Goal: Information Seeking & Learning: Find specific fact

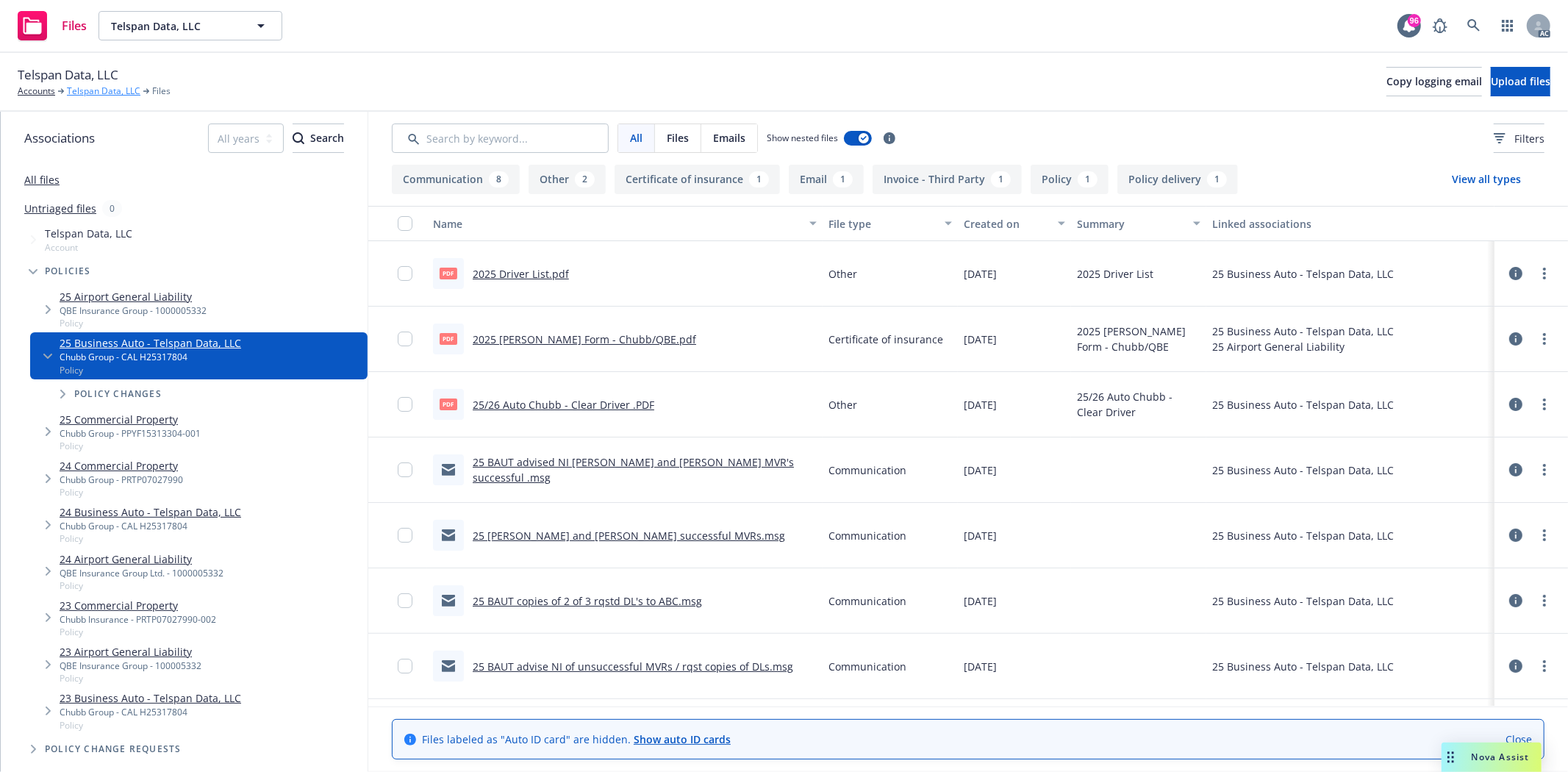
click at [104, 93] on link "Telspan Data, LLC" at bounding box center [103, 91] width 73 height 14
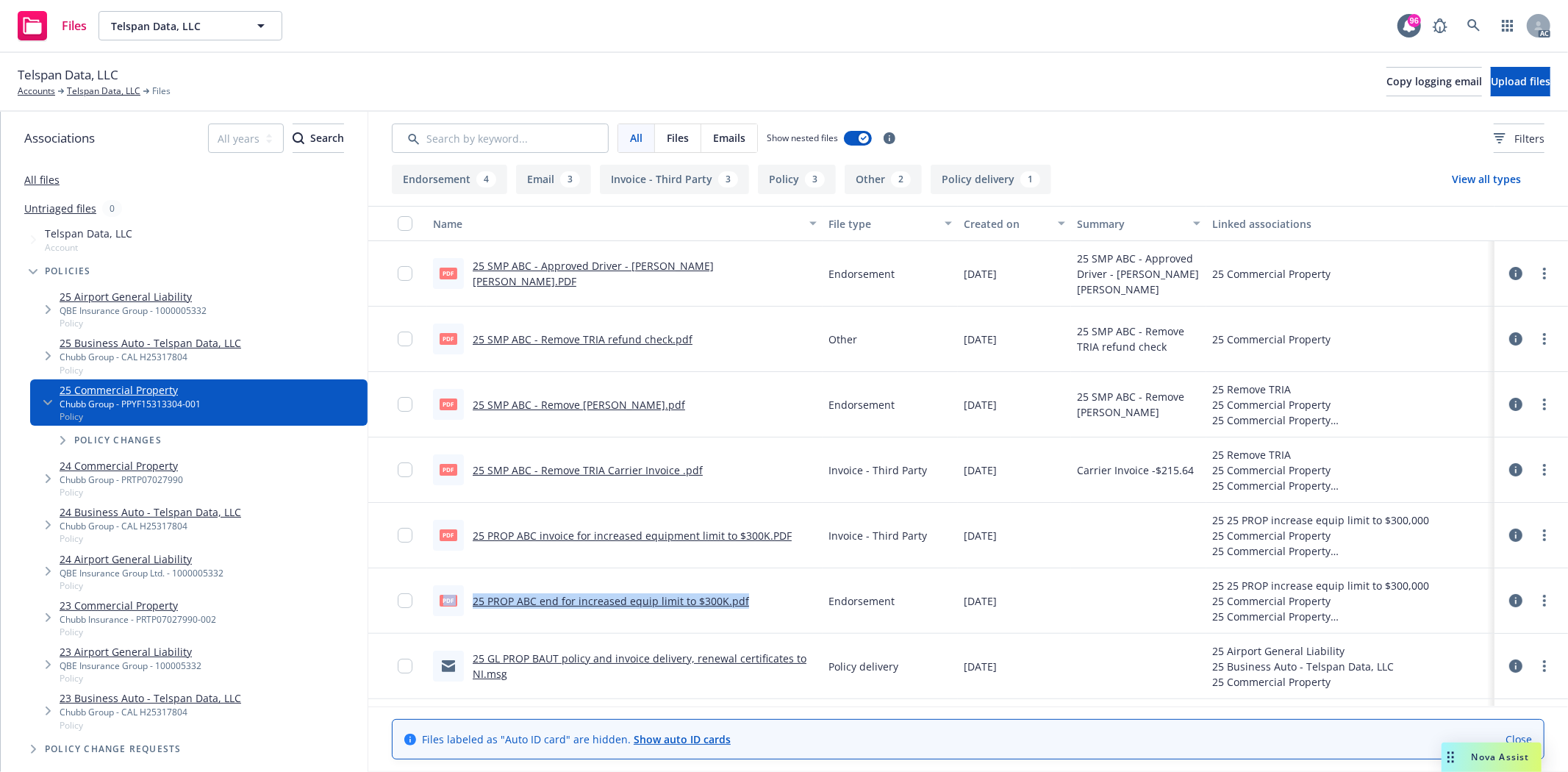
click at [45, 356] on icon "Tree Example" at bounding box center [48, 356] width 6 height 9
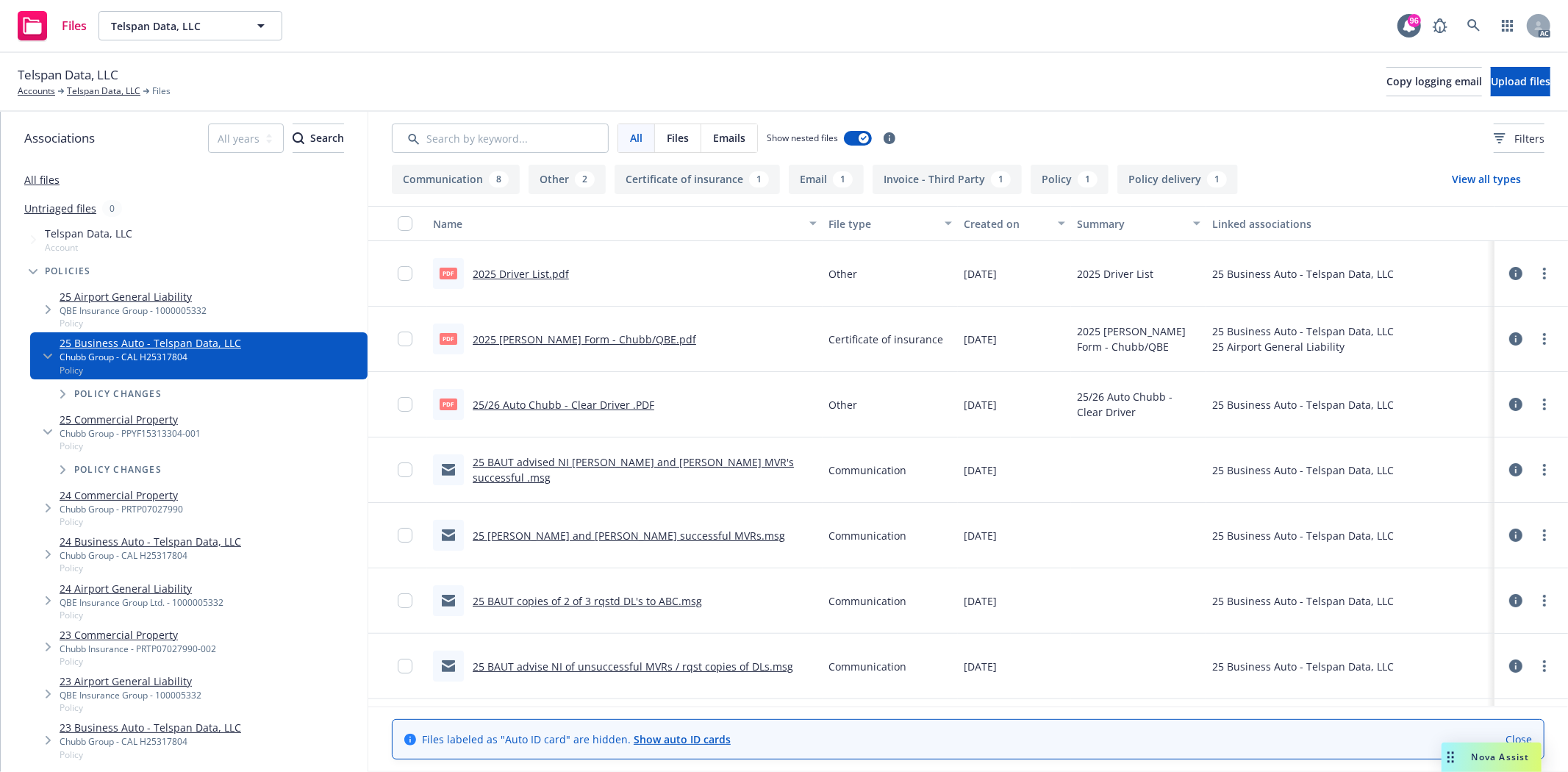
click at [109, 420] on link "25 Commercial Property" at bounding box center [130, 419] width 141 height 15
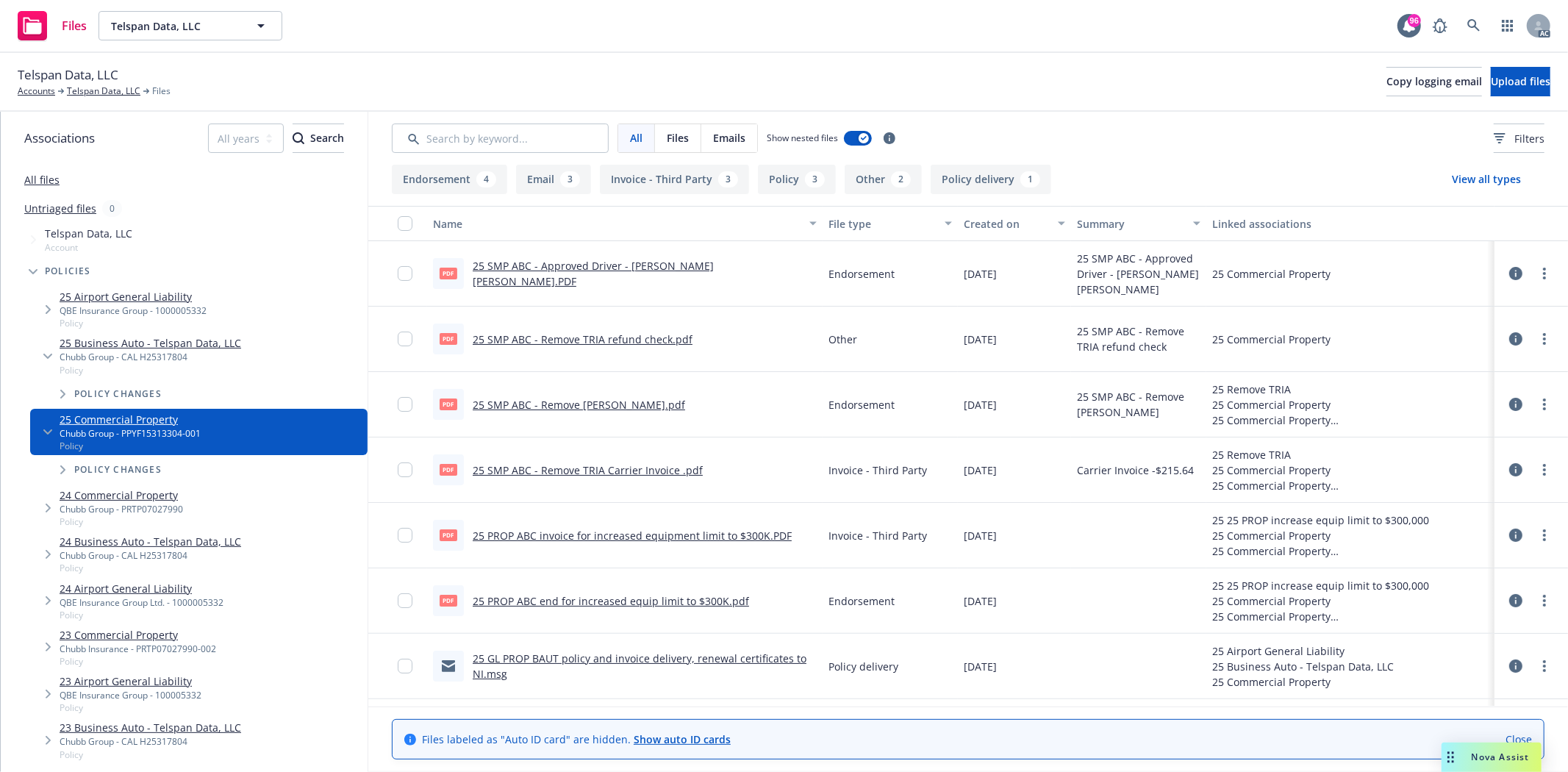
click at [46, 431] on icon "Tree Example" at bounding box center [48, 432] width 9 height 6
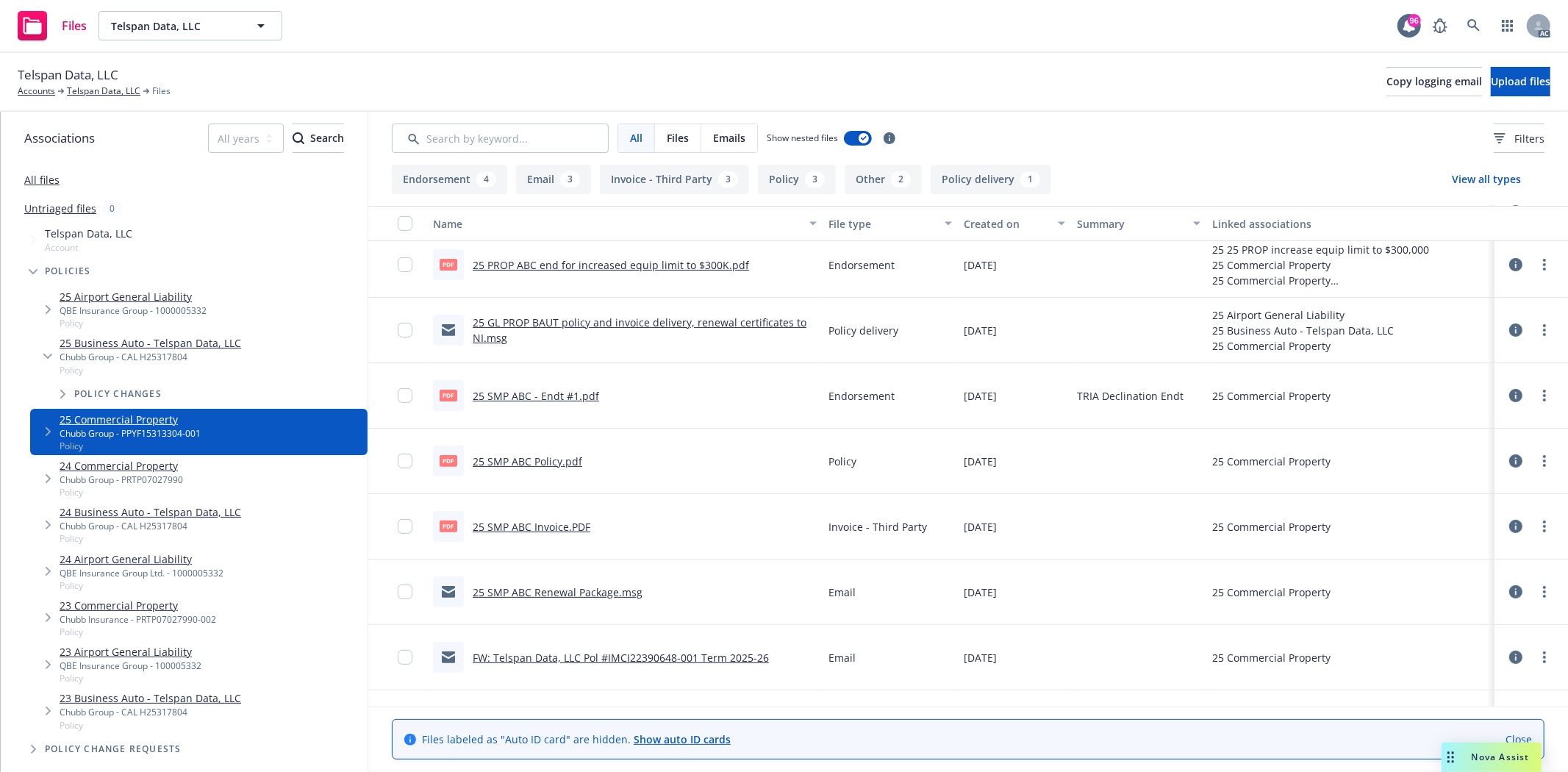
scroll to position [326, 0]
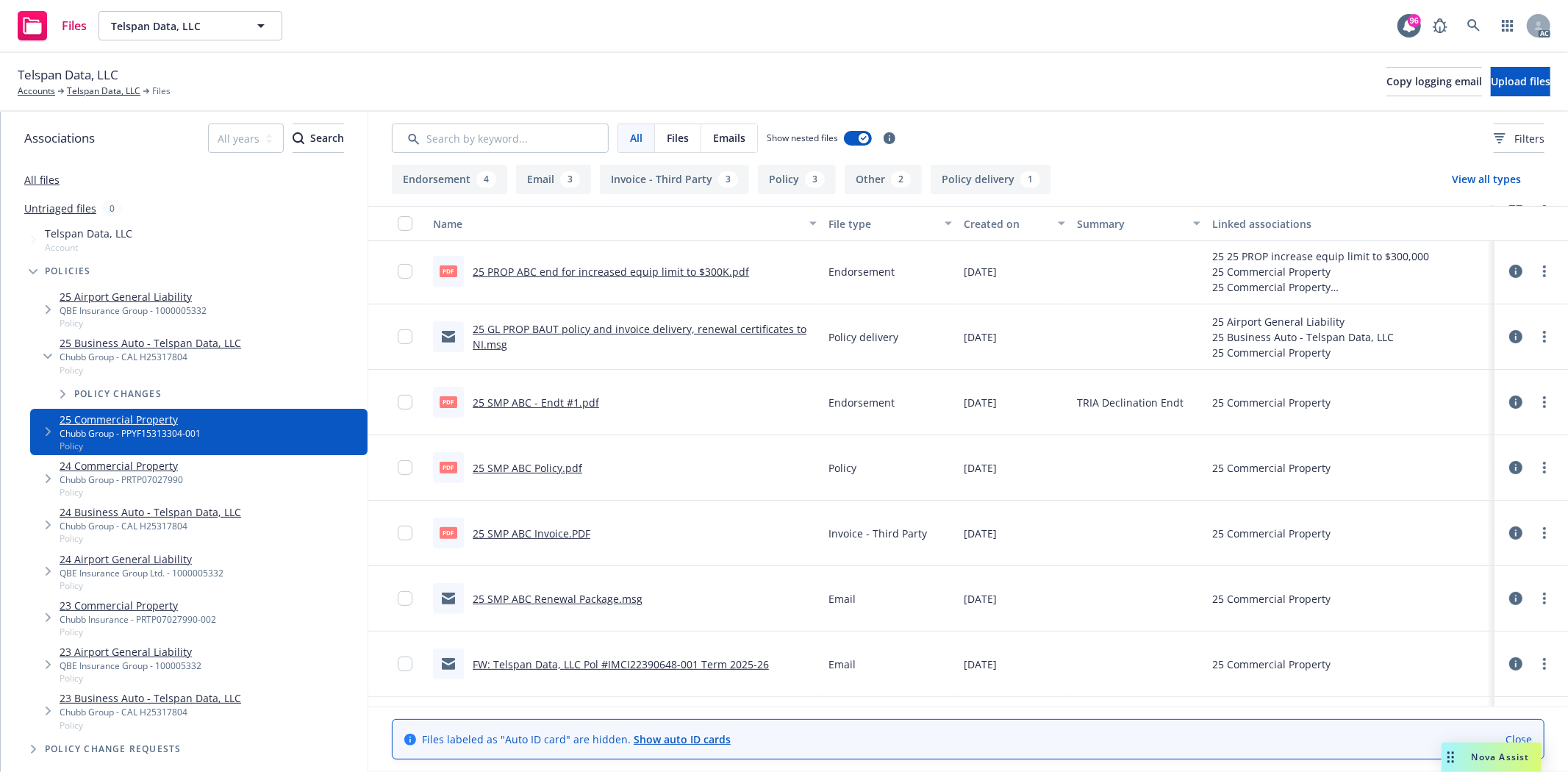
click at [554, 463] on link "25 SMP ABC Policy.pdf" at bounding box center [527, 468] width 110 height 14
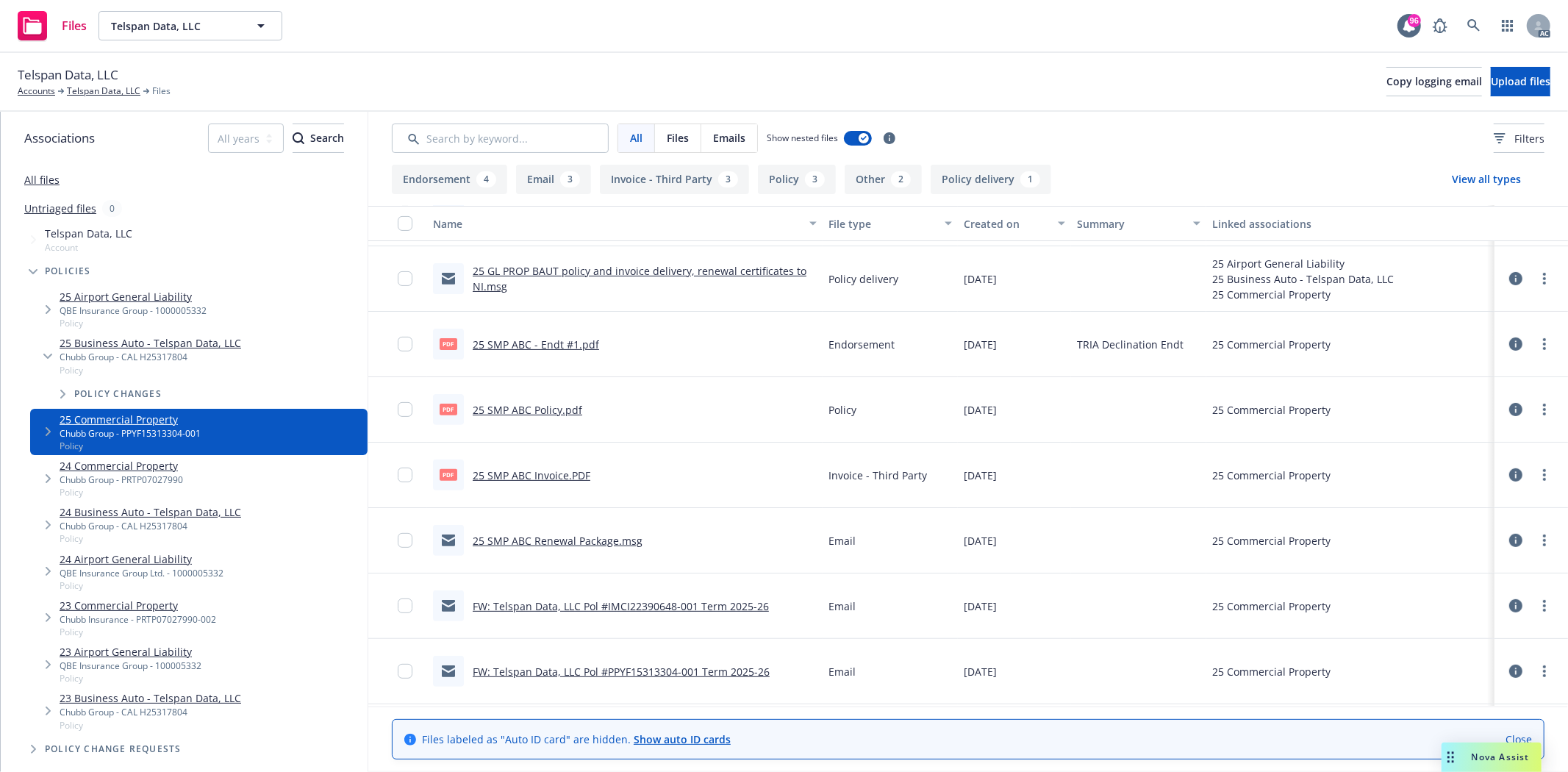
scroll to position [332, 0]
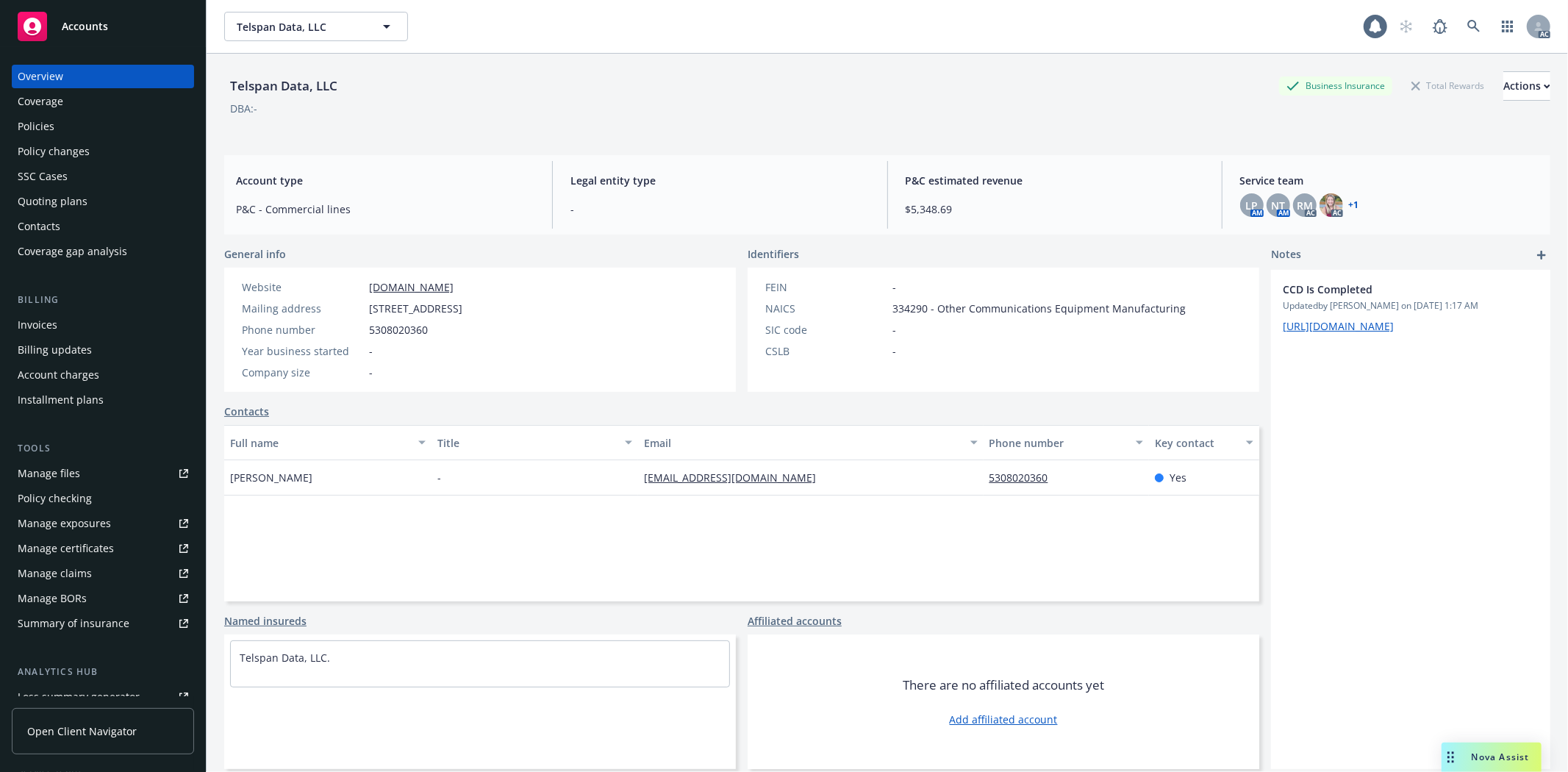
click at [89, 128] on div "Policies" at bounding box center [103, 126] width 171 height 23
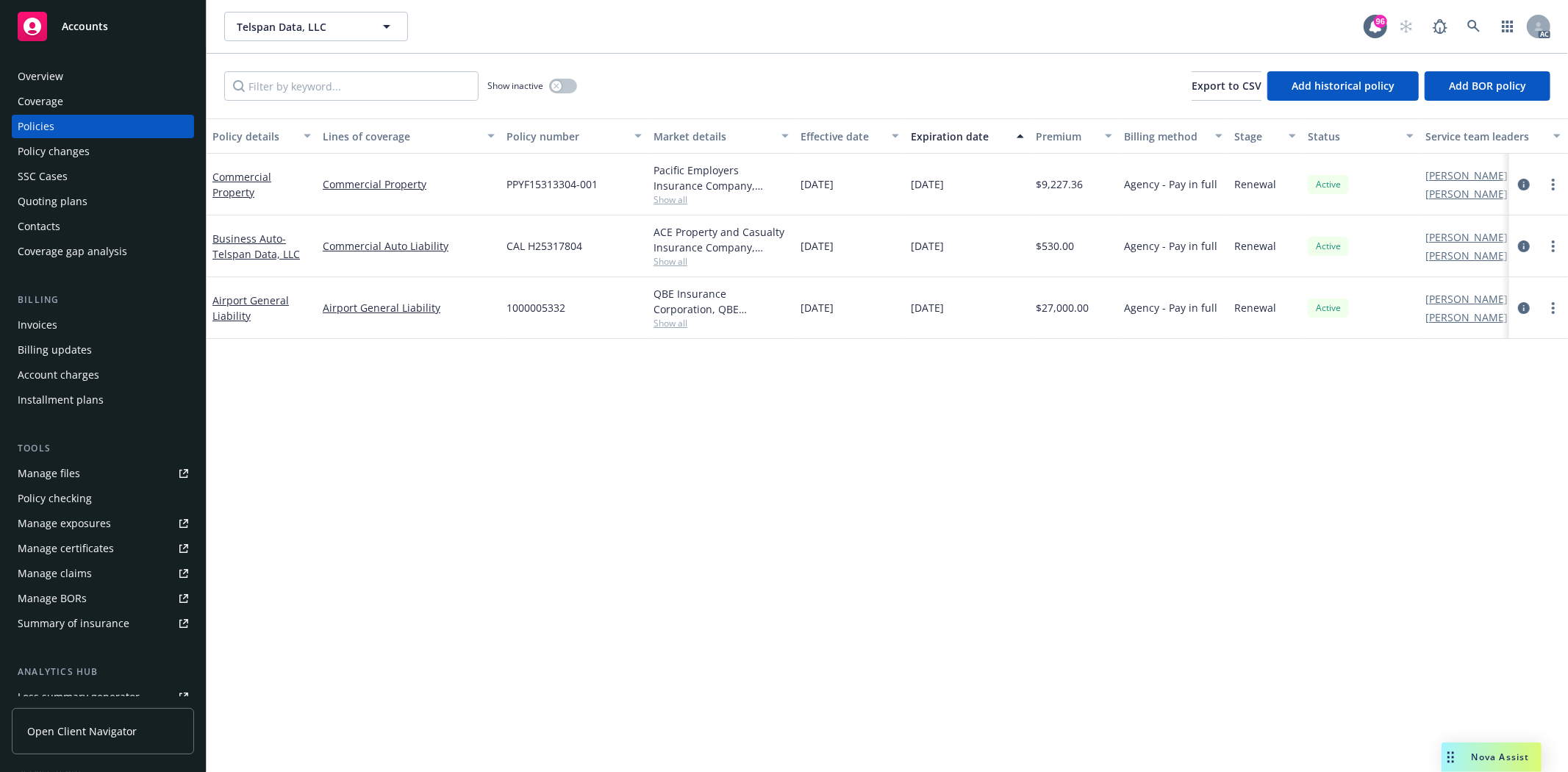
drag, startPoint x: 802, startPoint y: 251, endPoint x: 903, endPoint y: 244, distance: 101.2
click at [903, 244] on div "01/09/2025" at bounding box center [850, 246] width 110 height 62
click at [666, 287] on div "QBE Insurance Corporation, QBE Insurance Group" at bounding box center [721, 301] width 135 height 31
drag, startPoint x: 804, startPoint y: 185, endPoint x: 981, endPoint y: 184, distance: 177.0
click at [981, 184] on div "Commercial Property Commercial Property PPYF15313304-001 Pacific Employers Insu…" at bounding box center [916, 184] width 1419 height 62
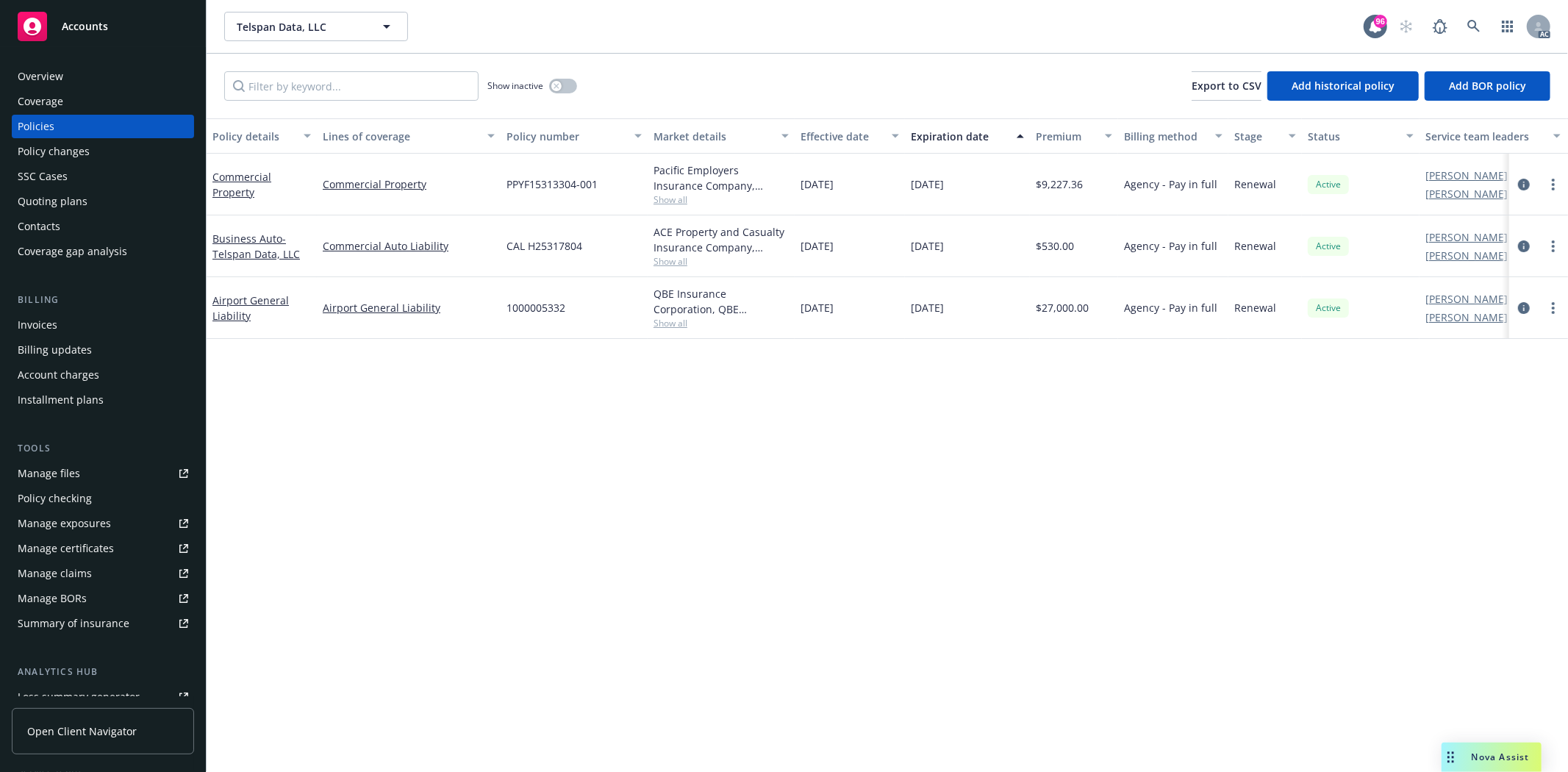
click at [662, 194] on span "Show all" at bounding box center [721, 199] width 135 height 13
click at [622, 182] on div "PPYF15313304-001" at bounding box center [574, 184] width 147 height 62
drag, startPoint x: 314, startPoint y: 186, endPoint x: 452, endPoint y: 191, distance: 138.1
click at [452, 191] on div "Commercial Property Commercial Property PPYF15313304-001 Pacific Employers Insu…" at bounding box center [916, 184] width 1419 height 62
copy div "Commercial Property"
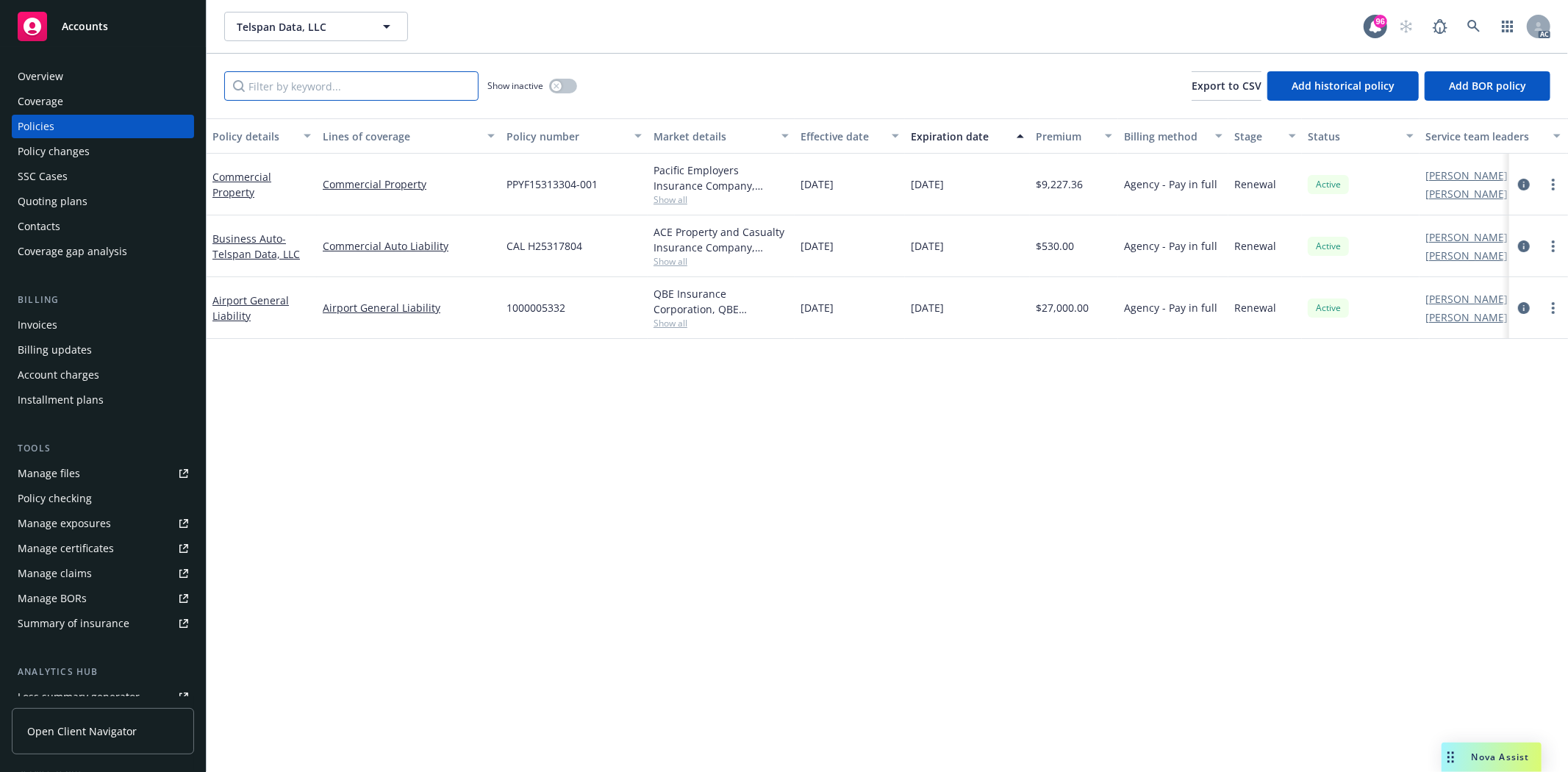
click at [401, 71] on input "Filter by keyword..." at bounding box center [351, 85] width 255 height 29
paste input "Commercial Property"
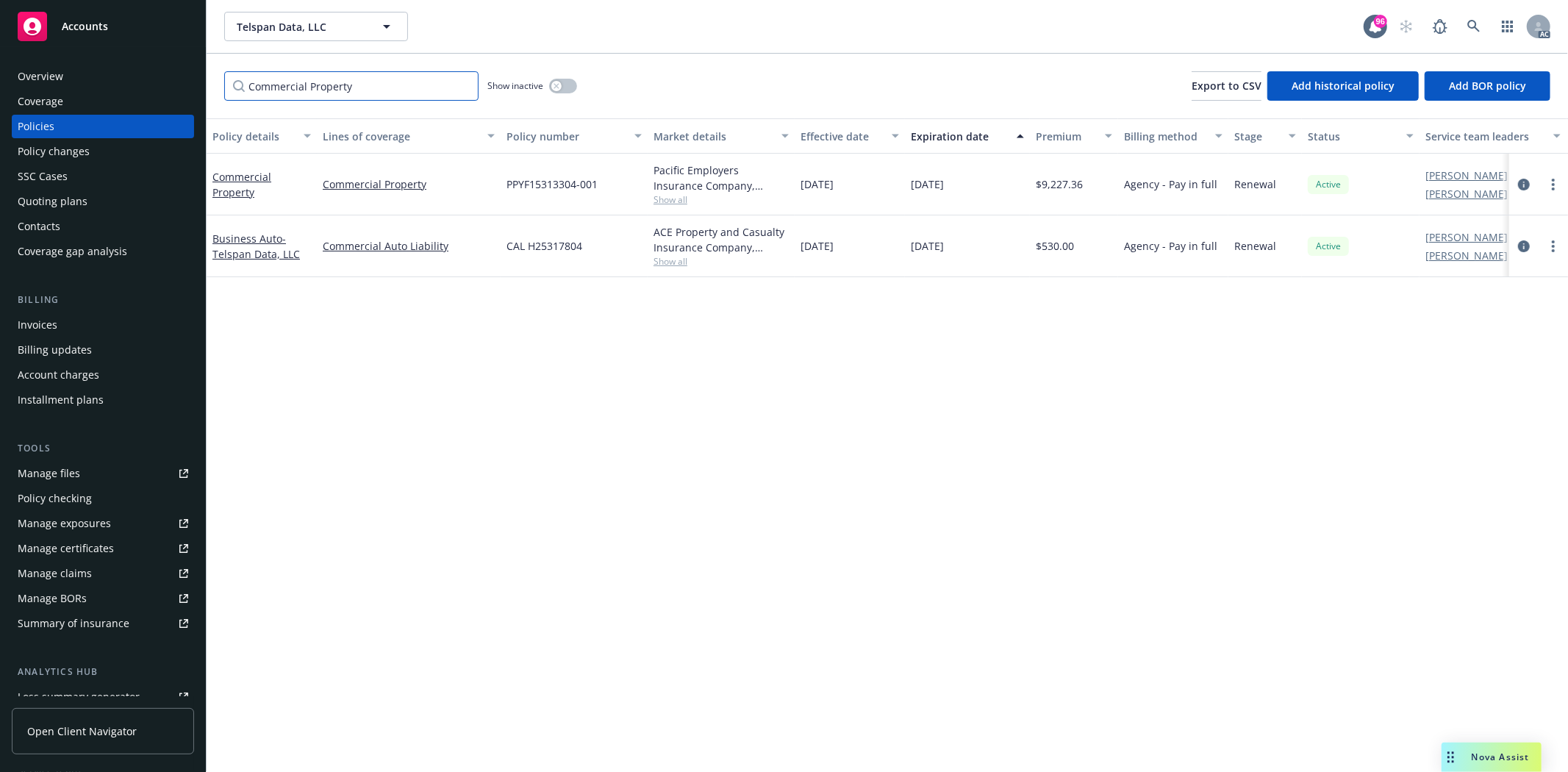
click at [307, 91] on input "Commercial Property" at bounding box center [351, 85] width 255 height 29
click at [313, 94] on input "Commercial Property" at bounding box center [351, 85] width 255 height 29
type input "Property"
click at [564, 83] on button "button" at bounding box center [563, 85] width 28 height 14
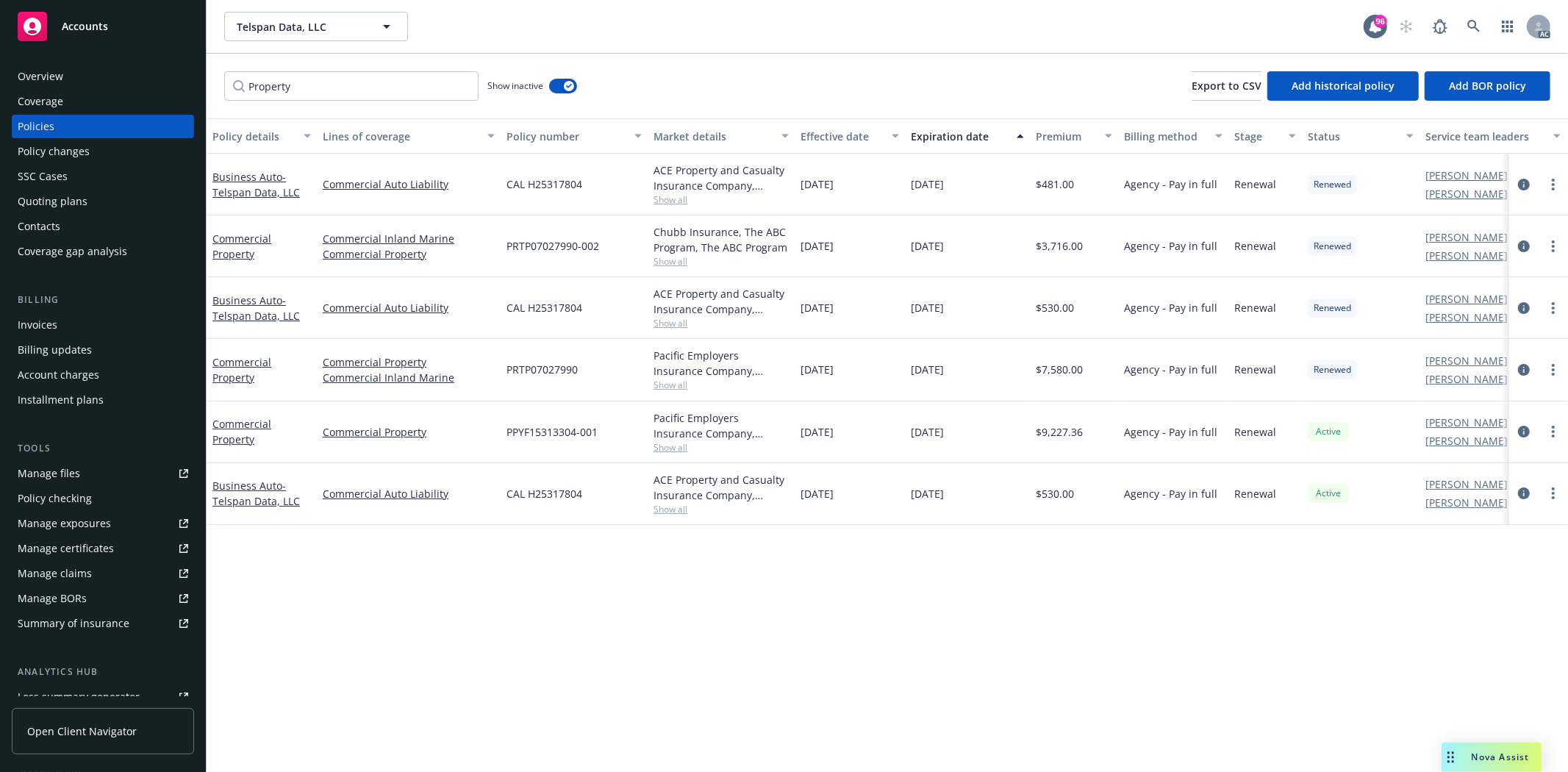
drag, startPoint x: 802, startPoint y: 431, endPoint x: 983, endPoint y: 440, distance: 181.2
click at [983, 440] on div "Commercial Property Commercial Property PPYF15313304-001 Pacific Employers Insu…" at bounding box center [916, 432] width 1419 height 62
click at [674, 447] on span "Show all" at bounding box center [721, 447] width 135 height 13
click at [722, 428] on div "Pacific Employers Insurance Company, Chubb Group, The ABC Program, CRC Group" at bounding box center [721, 425] width 135 height 31
drag, startPoint x: 1042, startPoint y: 430, endPoint x: 1082, endPoint y: 428, distance: 40.0
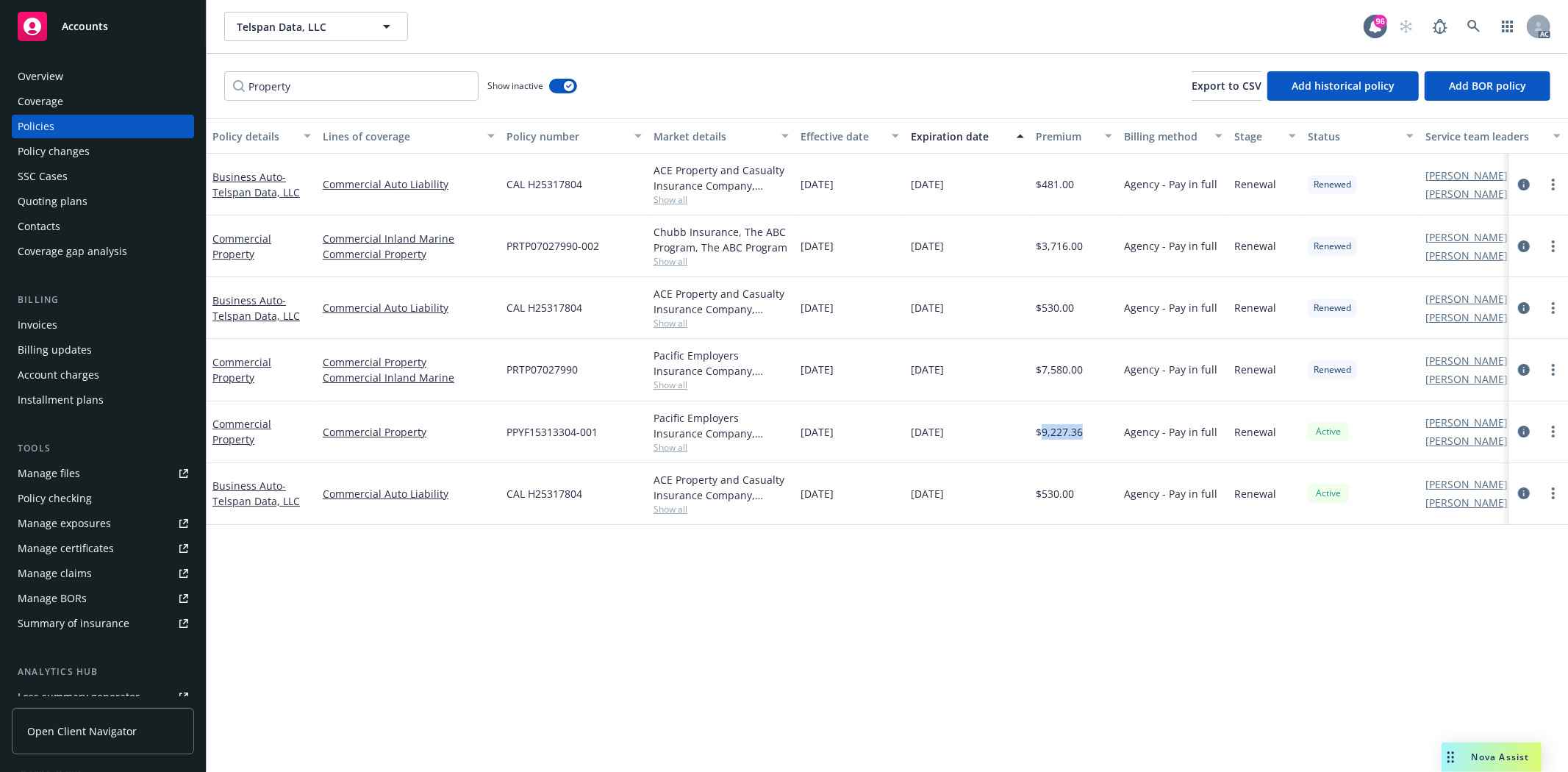
click at [1082, 428] on span "$9,227.36" at bounding box center [1059, 432] width 47 height 15
click at [879, 381] on div "01/09/2024" at bounding box center [850, 370] width 110 height 62
drag, startPoint x: 798, startPoint y: 373, endPoint x: 1011, endPoint y: 372, distance: 213.0
click at [1011, 372] on div "Commercial Property Commercial Property Commercial Inland Marine PRTP07027990 P…" at bounding box center [916, 370] width 1419 height 62
click at [659, 384] on span "Show all" at bounding box center [721, 384] width 135 height 13
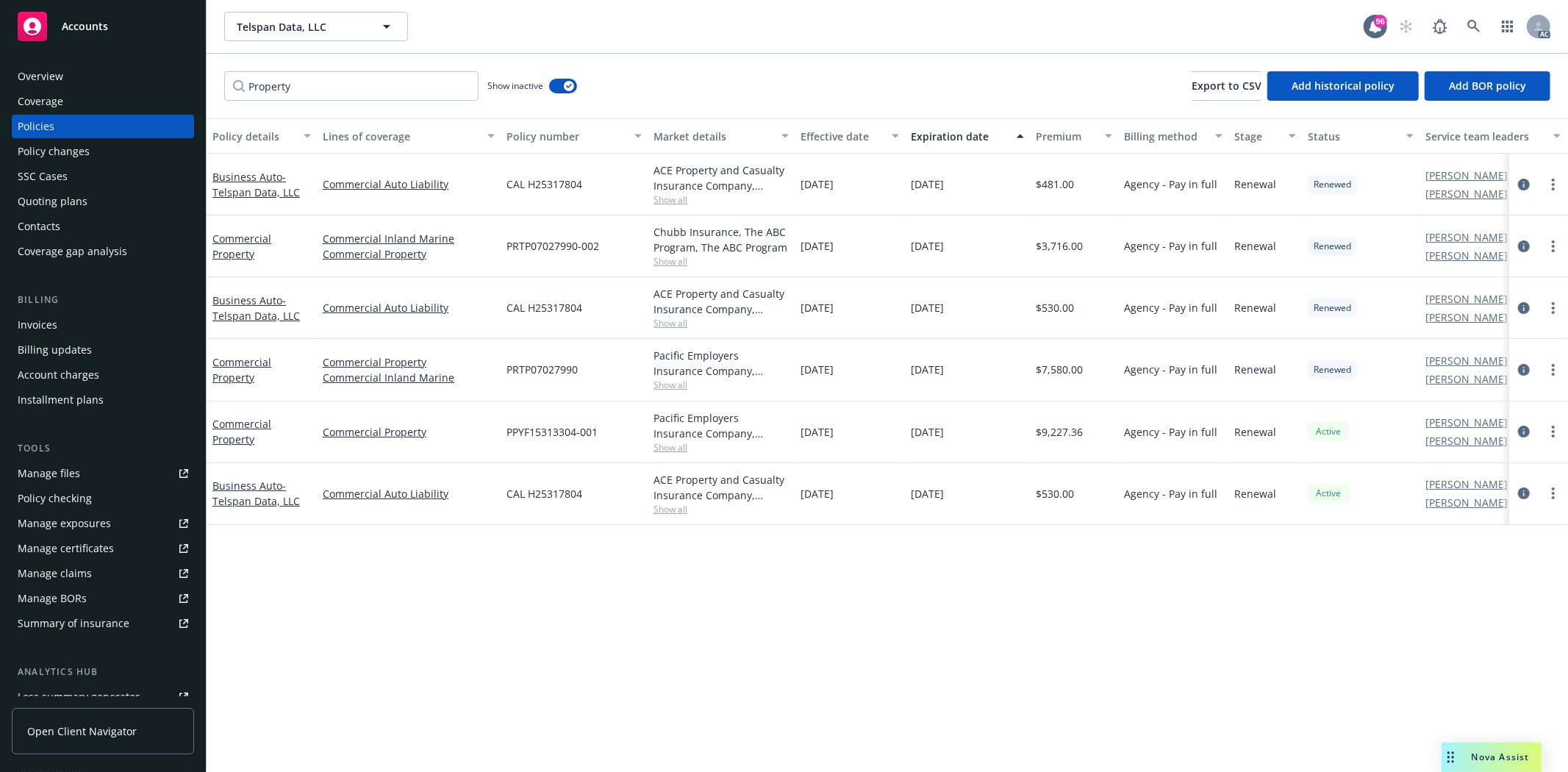
click at [618, 373] on div "PRTP07027990" at bounding box center [574, 370] width 147 height 62
drag, startPoint x: 506, startPoint y: 362, endPoint x: 592, endPoint y: 355, distance: 86.3
click at [592, 355] on div "PRTP07027990" at bounding box center [574, 370] width 147 height 62
click at [804, 307] on span "01/09/2024" at bounding box center [817, 307] width 33 height 15
drag, startPoint x: 803, startPoint y: 245, endPoint x: 983, endPoint y: 239, distance: 180.1
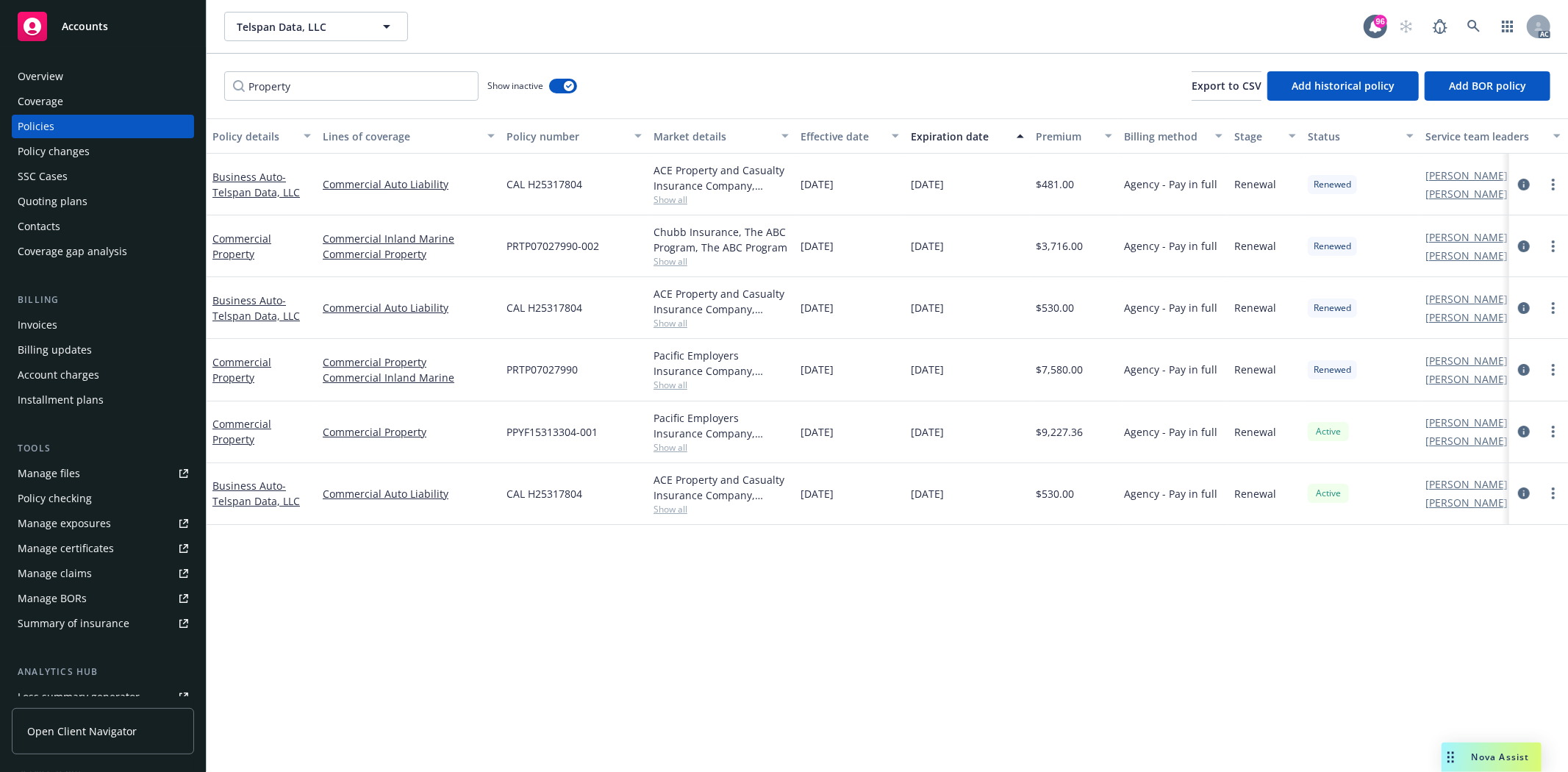
click at [983, 239] on div "Commercial Property Commercial Inland Marine Commercial Property PRTP07027990-0…" at bounding box center [916, 246] width 1419 height 62
click at [660, 259] on span "Show all" at bounding box center [721, 261] width 135 height 13
click at [641, 255] on div "PRTP07027990-002" at bounding box center [574, 246] width 147 height 62
drag, startPoint x: 320, startPoint y: 86, endPoint x: 76, endPoint y: 85, distance: 244.0
click at [76, 85] on div "Accounts Overview Coverage Policies Policy changes SSC Cases Quoting plans Cont…" at bounding box center [784, 386] width 1568 height 772
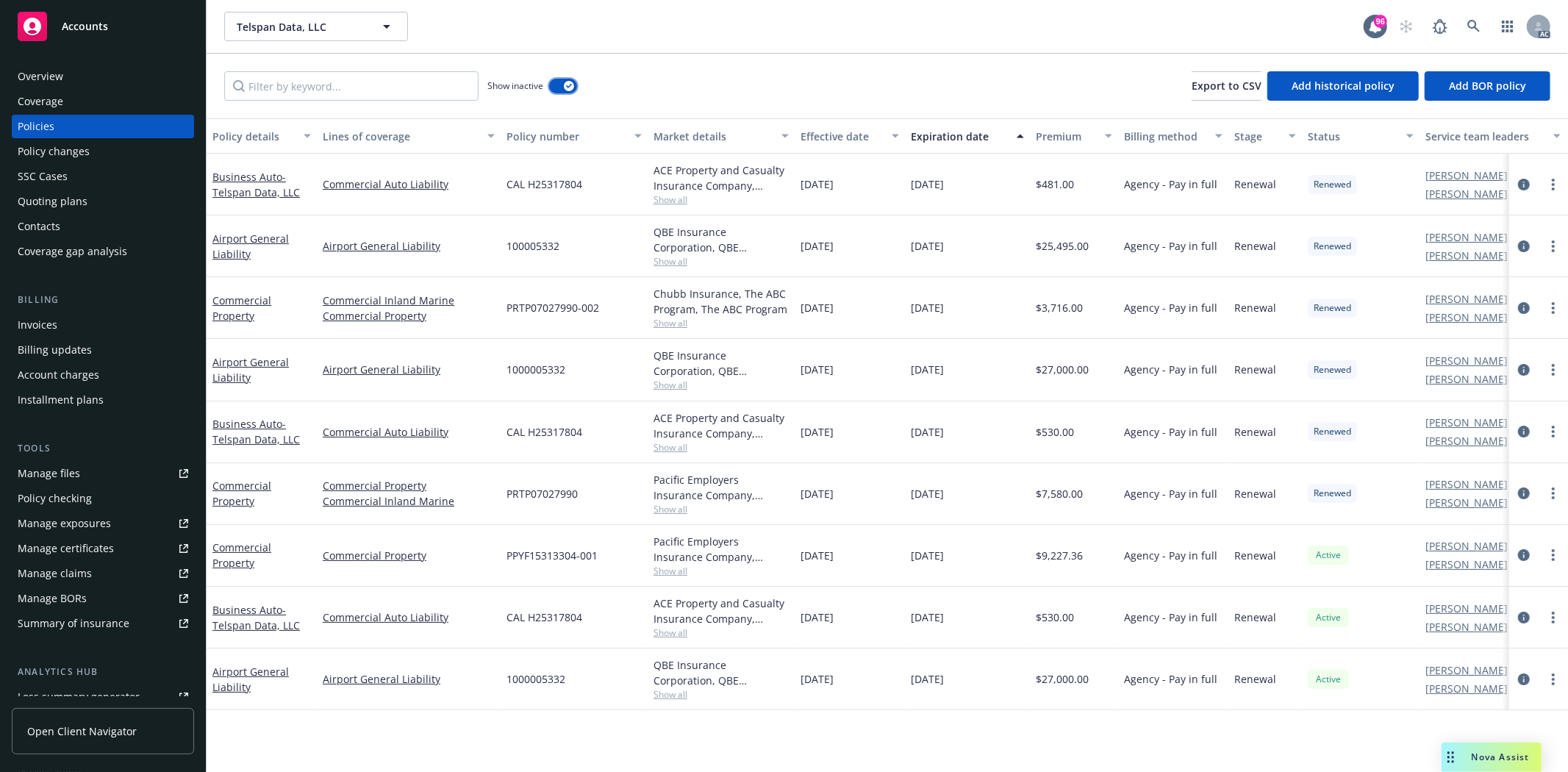
click at [571, 86] on icon "button" at bounding box center [569, 86] width 6 height 5
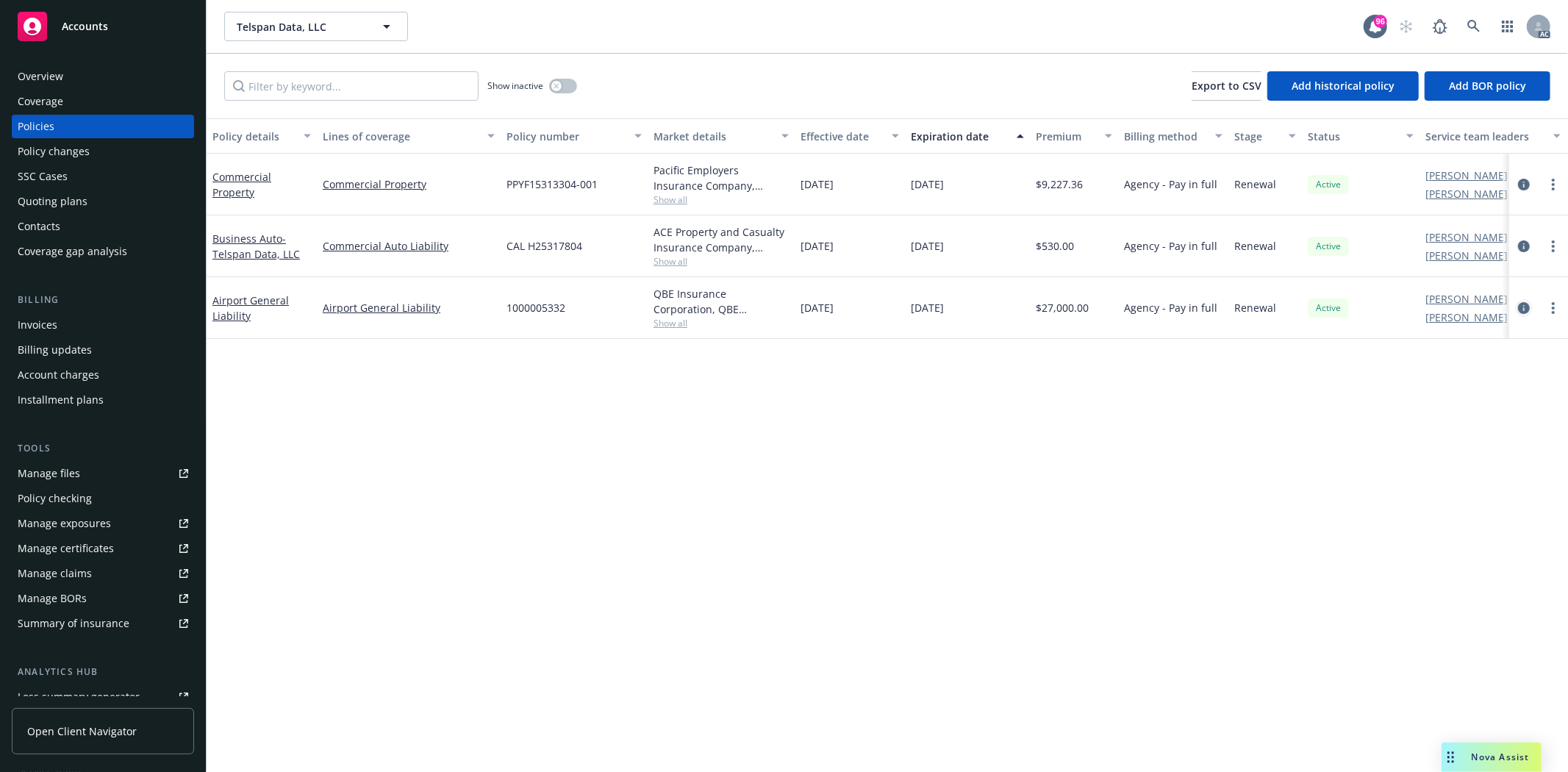
click at [1528, 307] on icon "circleInformation" at bounding box center [1524, 308] width 12 height 12
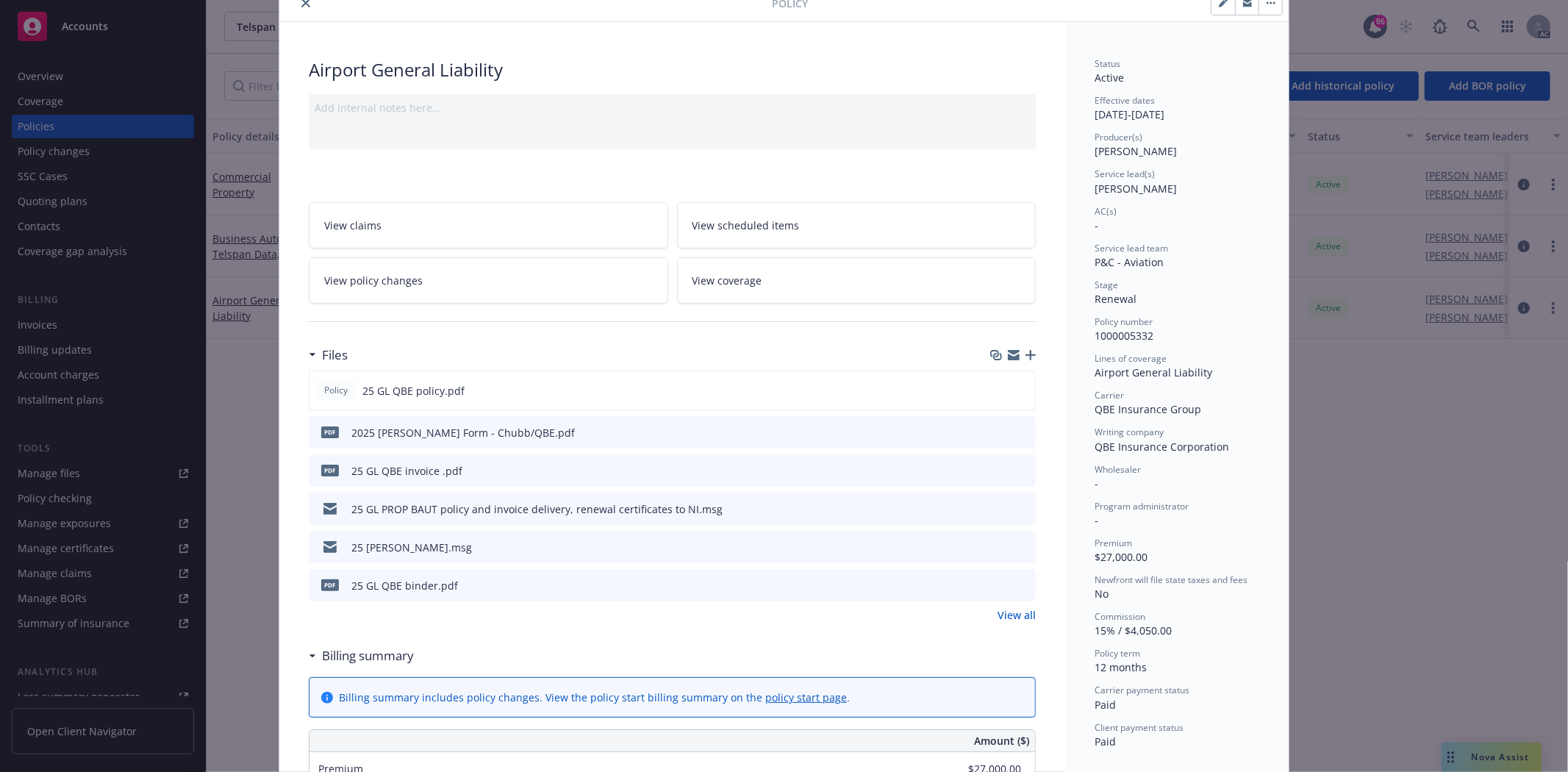
scroll to position [163, 0]
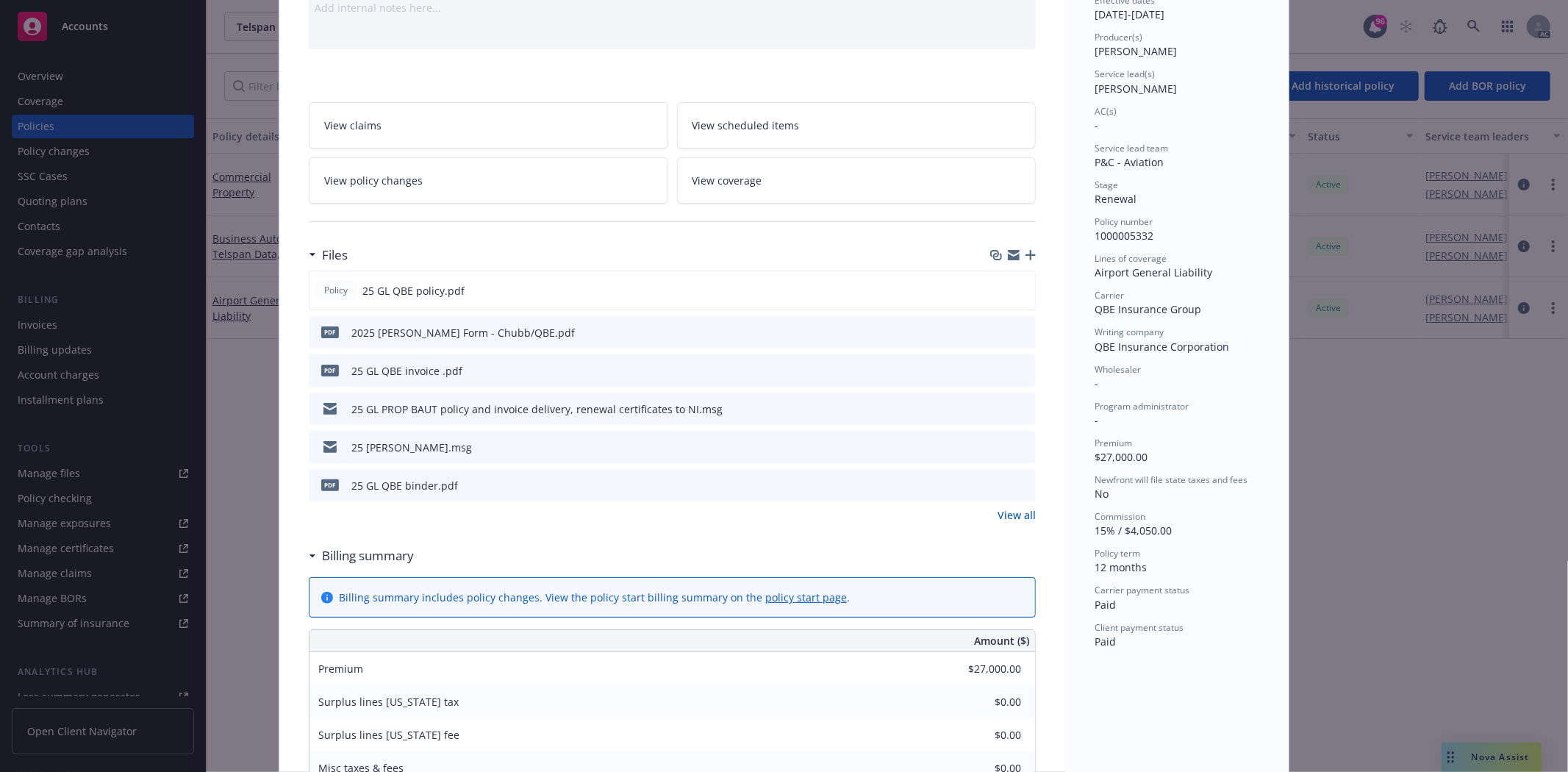
click at [1020, 517] on link "View all" at bounding box center [1017, 515] width 39 height 15
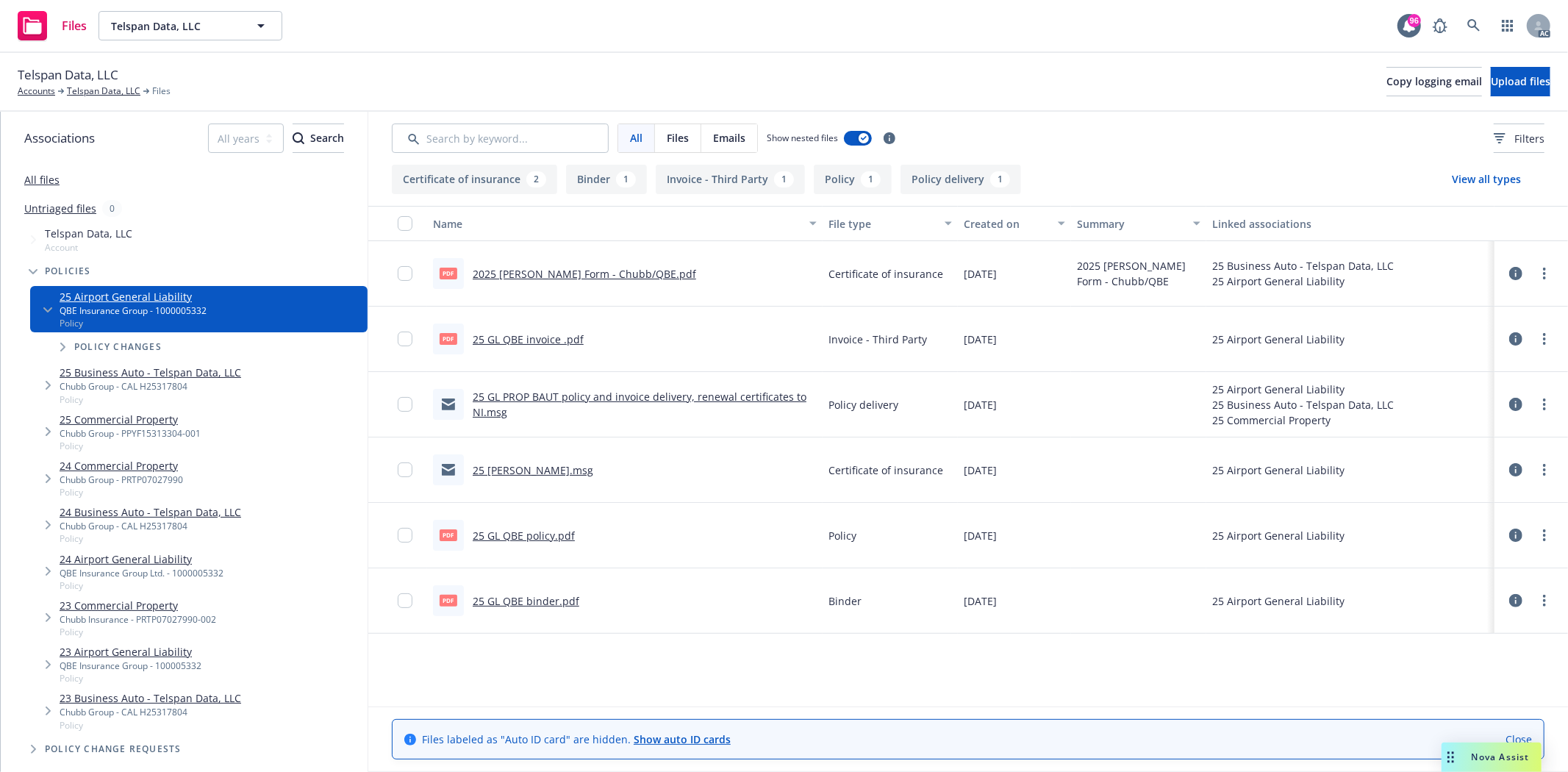
click at [542, 533] on link "25 GL QBE policy.pdf" at bounding box center [523, 536] width 102 height 14
click at [99, 91] on link "Telspan Data, LLC" at bounding box center [103, 91] width 73 height 14
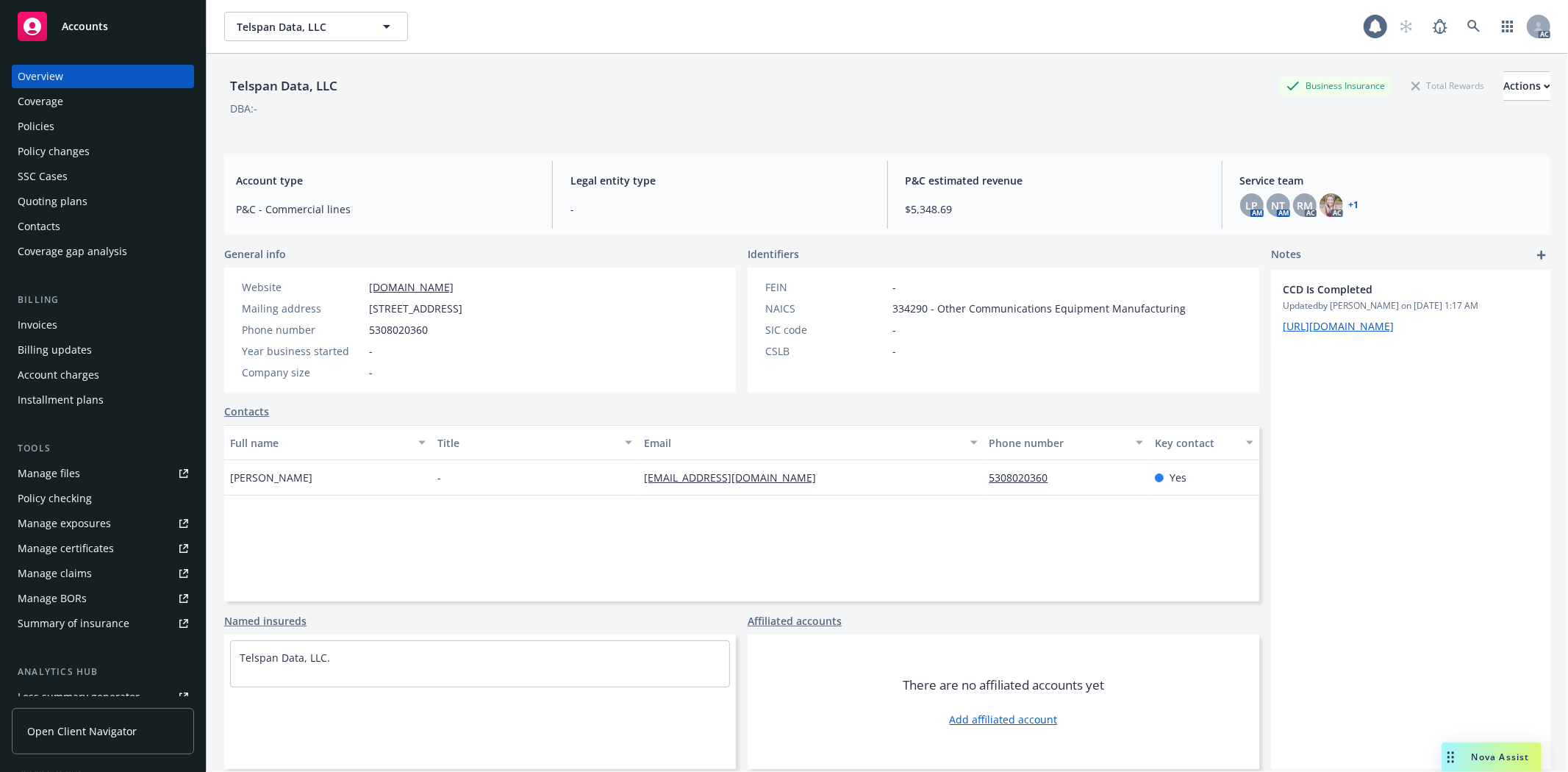
click at [47, 128] on div "Policies" at bounding box center [35, 126] width 37 height 23
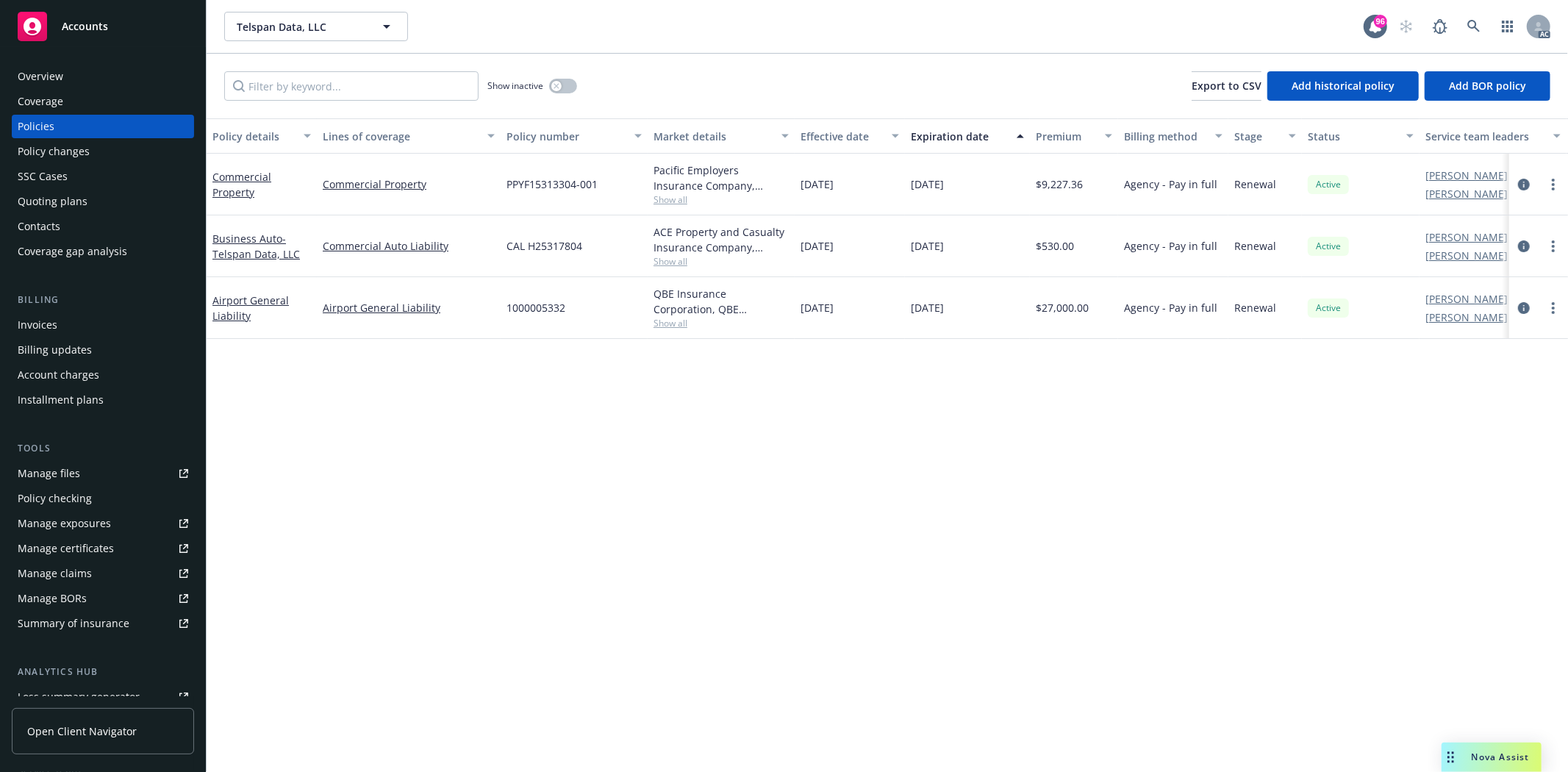
click at [669, 317] on span "Show all" at bounding box center [721, 323] width 135 height 13
drag, startPoint x: 500, startPoint y: 406, endPoint x: 637, endPoint y: 403, distance: 137.0
click at [637, 403] on div "Writing company QBE Insurance Corporation Carrier QBE Insurance Group Program a…" at bounding box center [640, 419] width 294 height 165
copy span "QBE Insurance Group"
drag, startPoint x: 987, startPoint y: 430, endPoint x: 978, endPoint y: 424, distance: 10.8
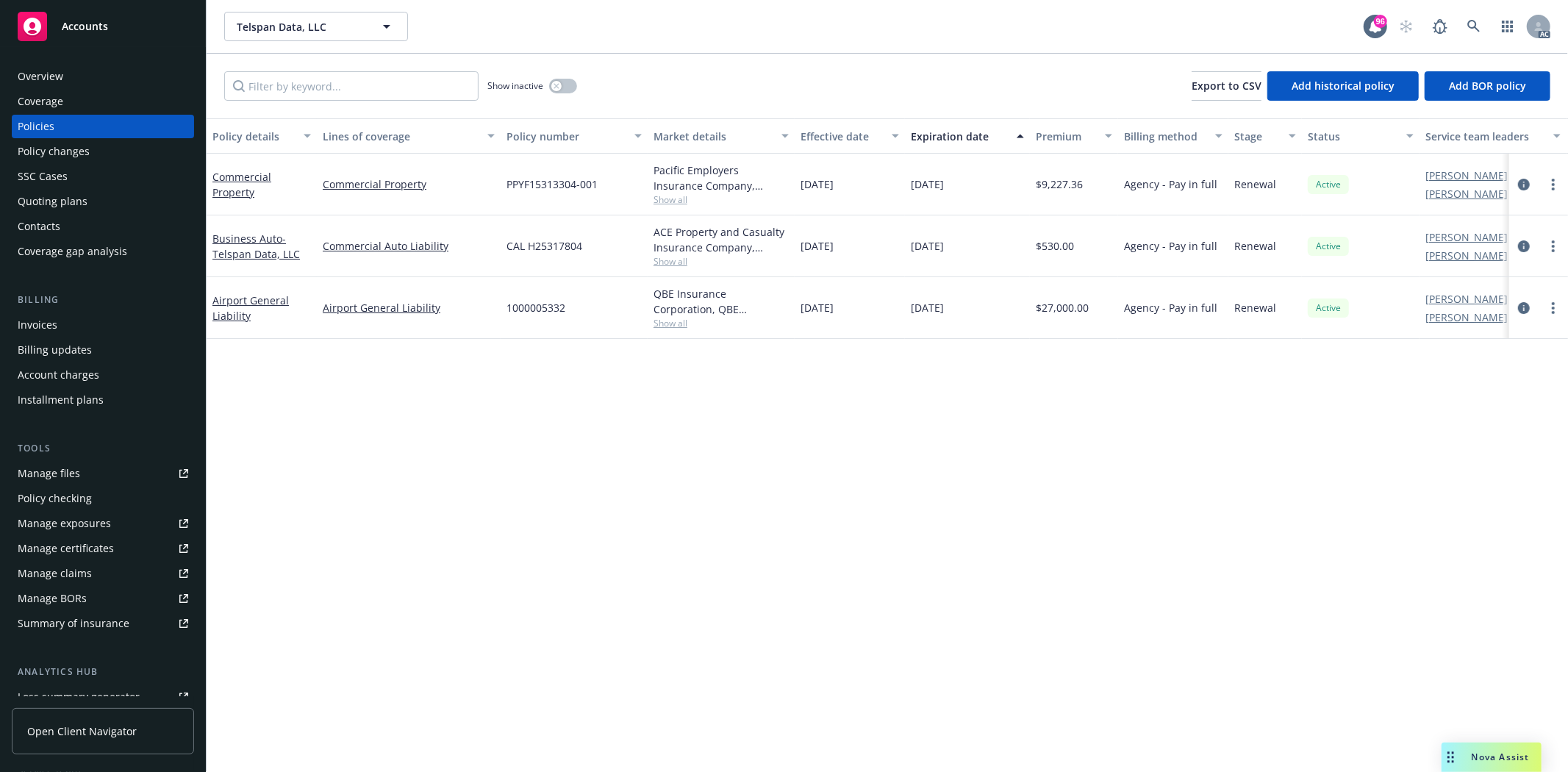
click at [987, 430] on div "Policy details Lines of coverage Policy number Market details Effective date Ex…" at bounding box center [887, 445] width 1362 height 653
drag, startPoint x: 505, startPoint y: 309, endPoint x: 579, endPoint y: 304, distance: 74.2
click at [579, 304] on div "1000005332" at bounding box center [574, 308] width 147 height 62
copy span "1000005332"
drag, startPoint x: 1040, startPoint y: 302, endPoint x: 1103, endPoint y: 307, distance: 63.2
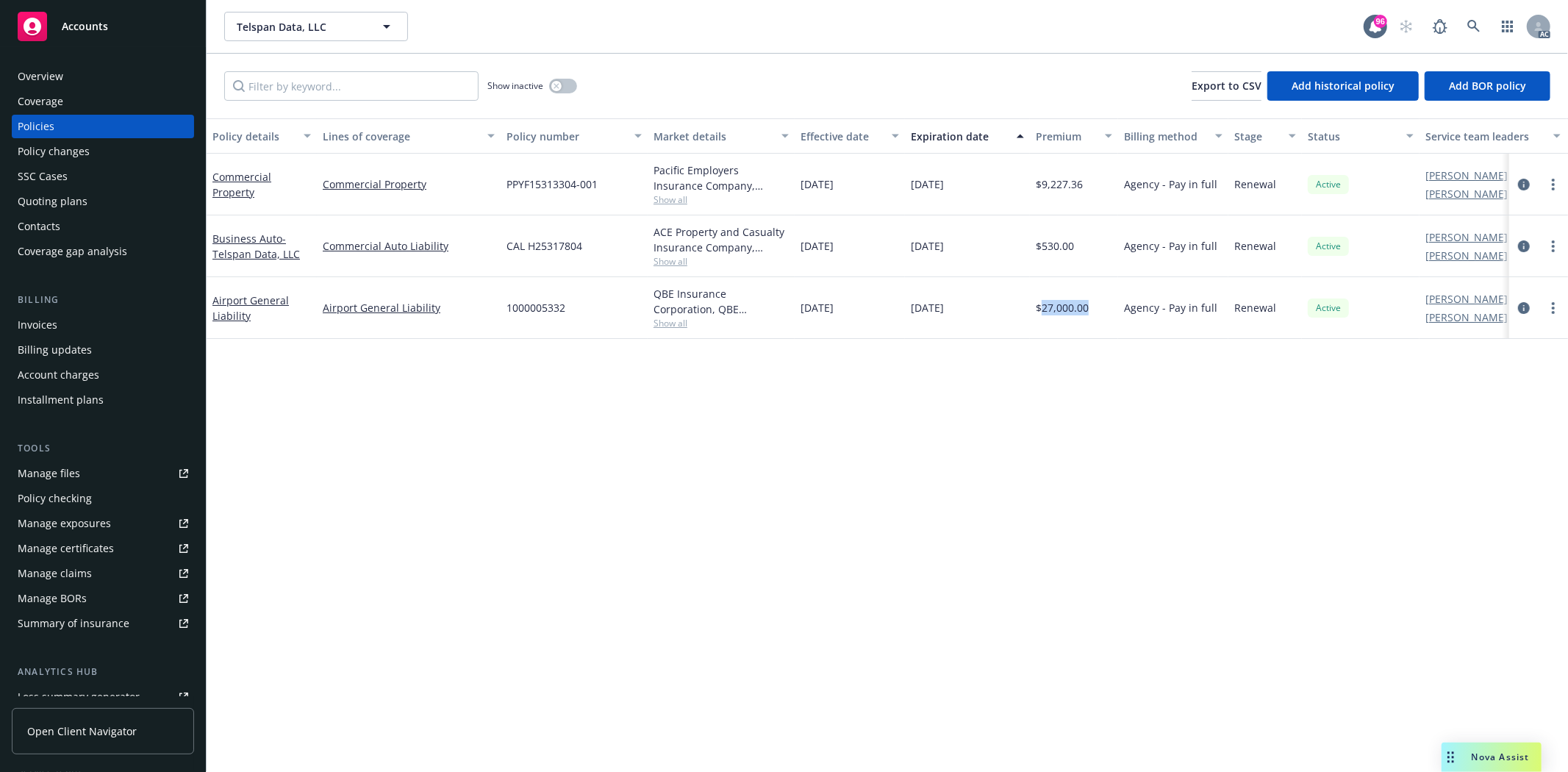
click at [1103, 307] on div "$27,000.00" at bounding box center [1074, 308] width 88 height 62
copy span "27,000.00"
drag, startPoint x: 909, startPoint y: 307, endPoint x: 980, endPoint y: 310, distance: 71.1
click at [980, 310] on div "01/09/2026" at bounding box center [967, 308] width 125 height 62
copy span "01/09/2026"
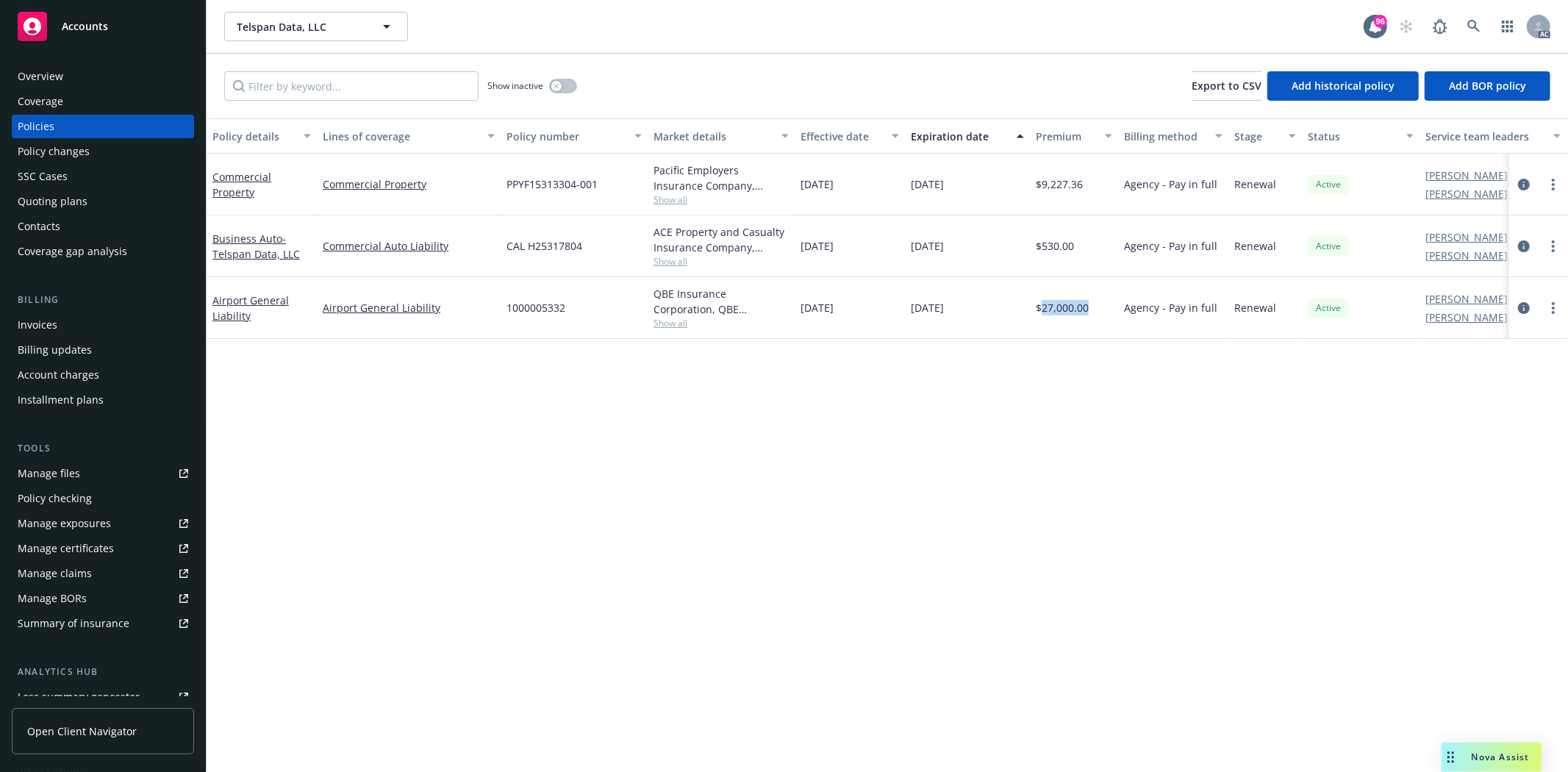
click at [144, 82] on div "Overview" at bounding box center [103, 76] width 171 height 23
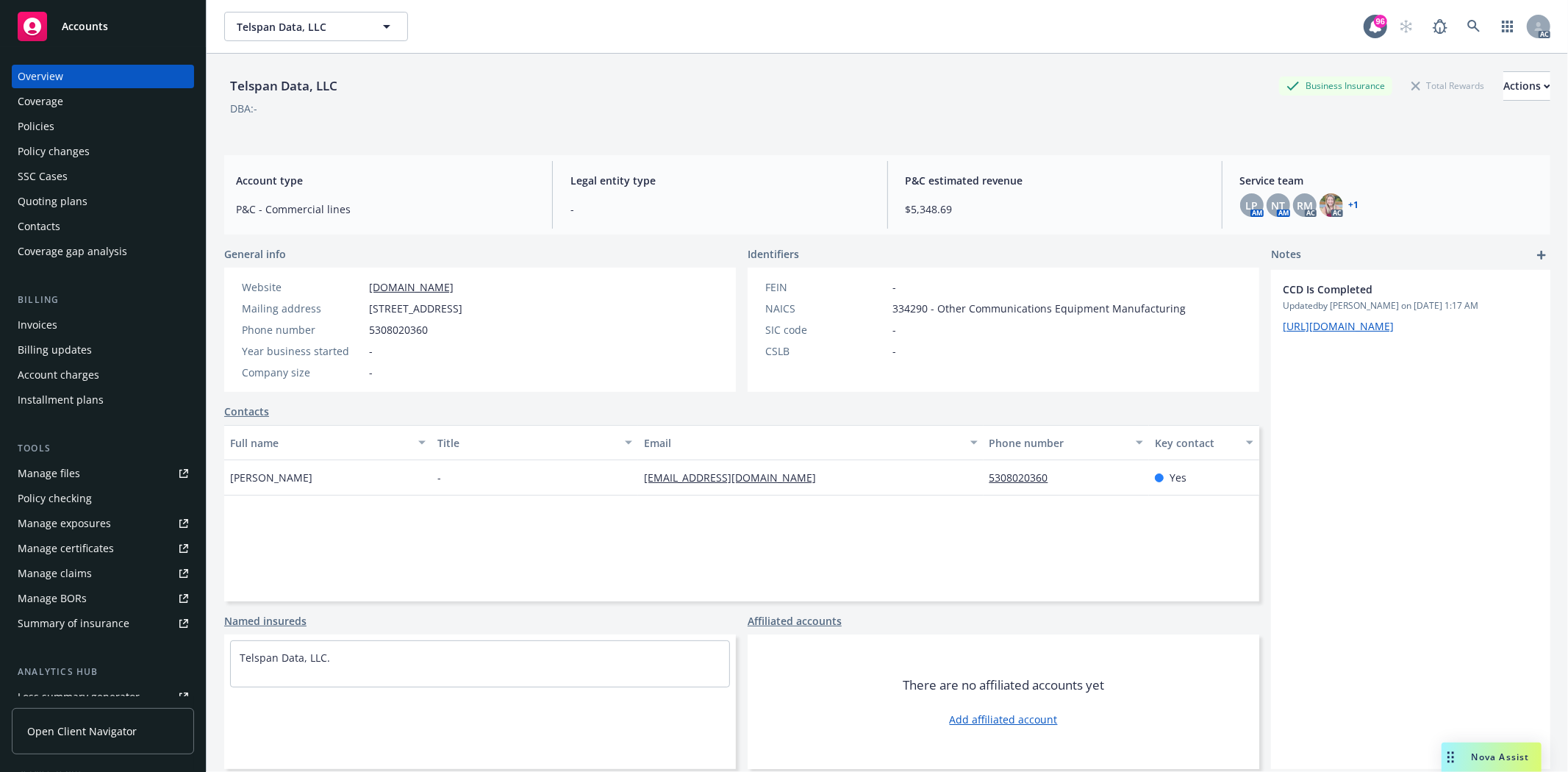
click at [79, 125] on div "Policies" at bounding box center [103, 126] width 171 height 23
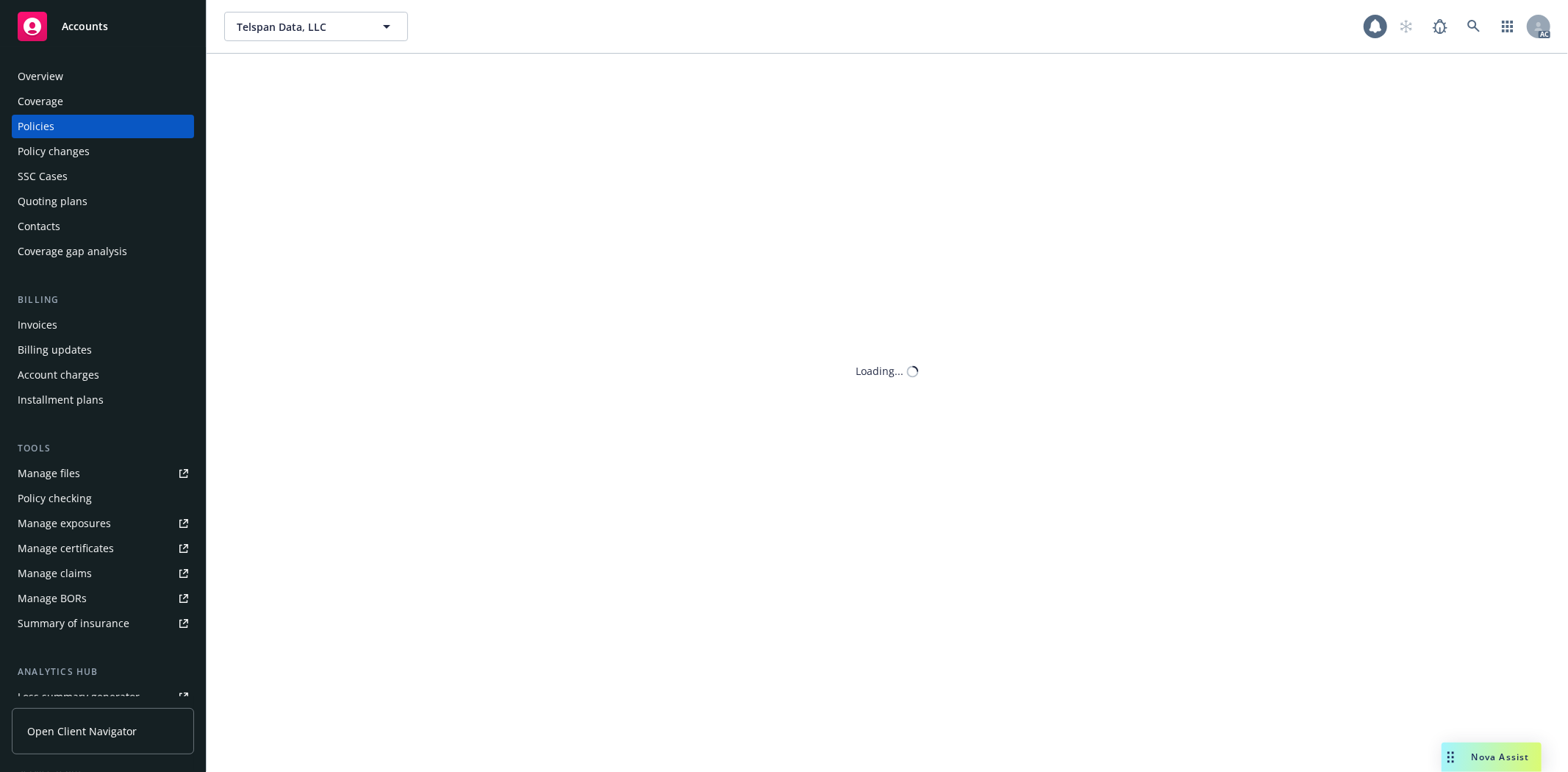
click at [79, 125] on div "Policies" at bounding box center [103, 126] width 171 height 23
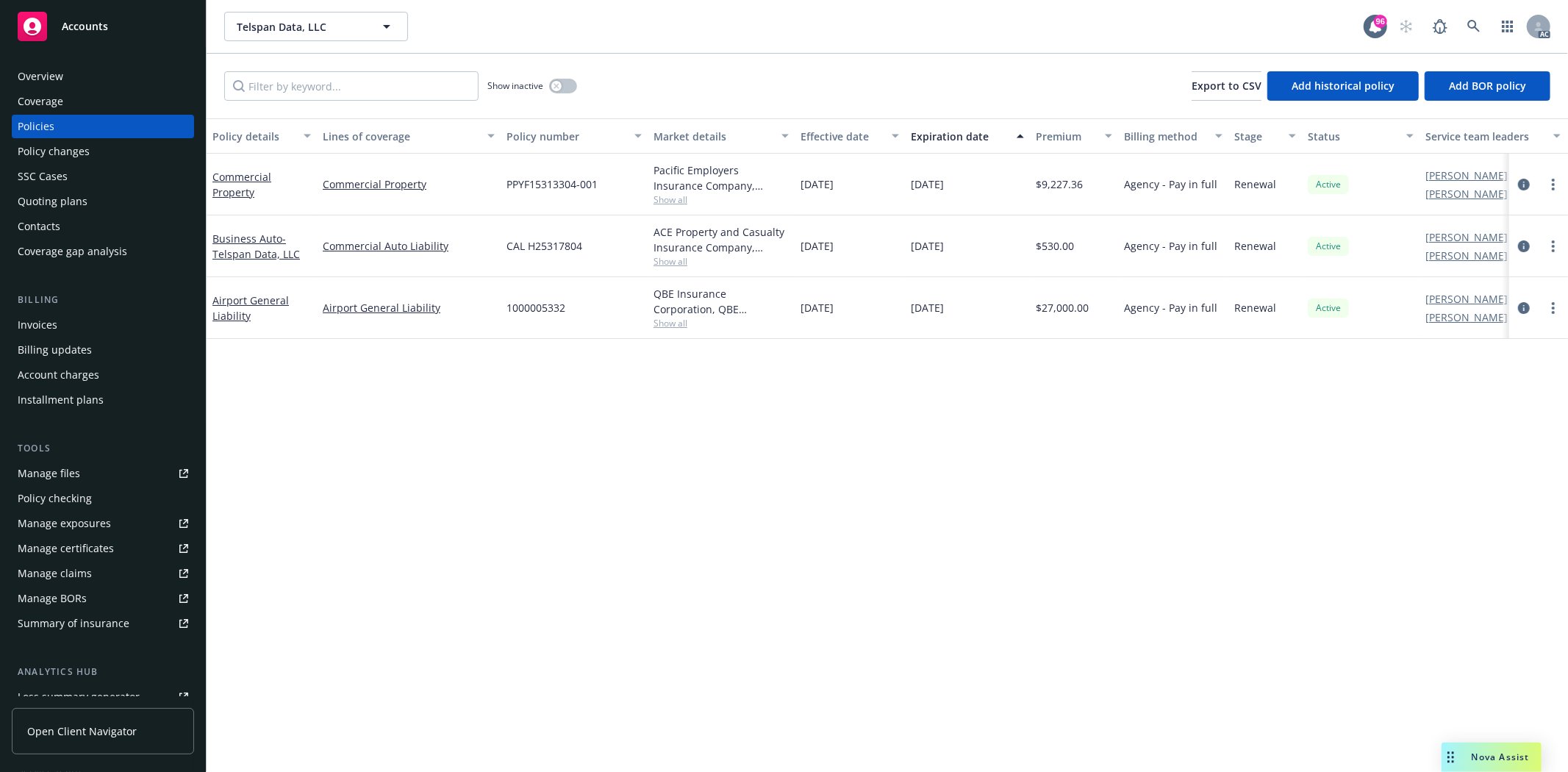
drag, startPoint x: 807, startPoint y: 317, endPoint x: 980, endPoint y: 309, distance: 173.2
click at [980, 309] on div "Airport General Liability Airport General Liability 1000005332 QBE Insurance Co…" at bounding box center [916, 308] width 1419 height 62
click at [563, 87] on button "button" at bounding box center [563, 85] width 28 height 14
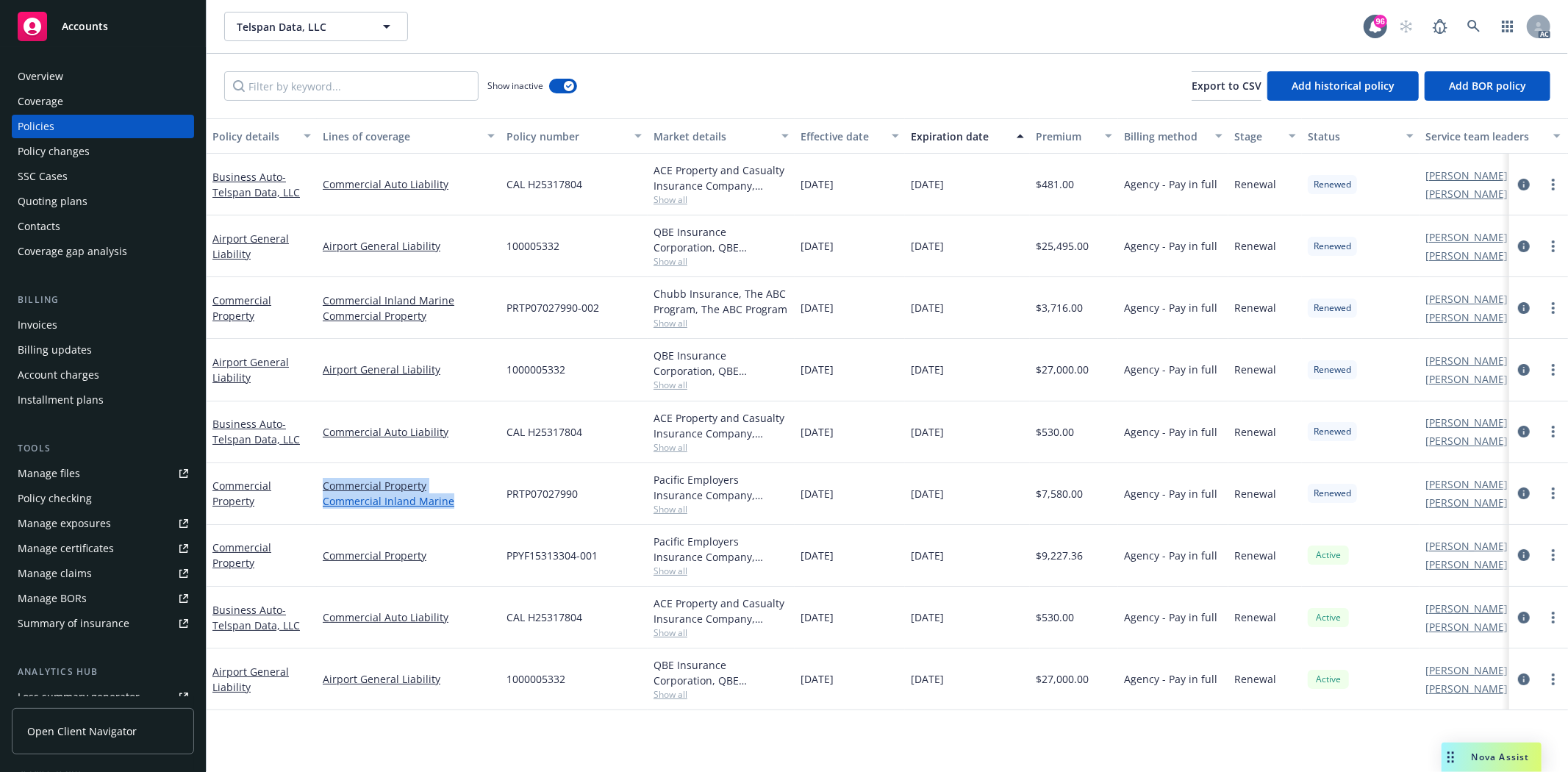
drag, startPoint x: 312, startPoint y: 506, endPoint x: 450, endPoint y: 506, distance: 138.0
click at [450, 506] on div "Commercial Property Commercial Property Commercial Inland Marine PRTP07027990 P…" at bounding box center [916, 494] width 1419 height 62
click at [465, 483] on link "Commercial Property" at bounding box center [409, 486] width 172 height 15
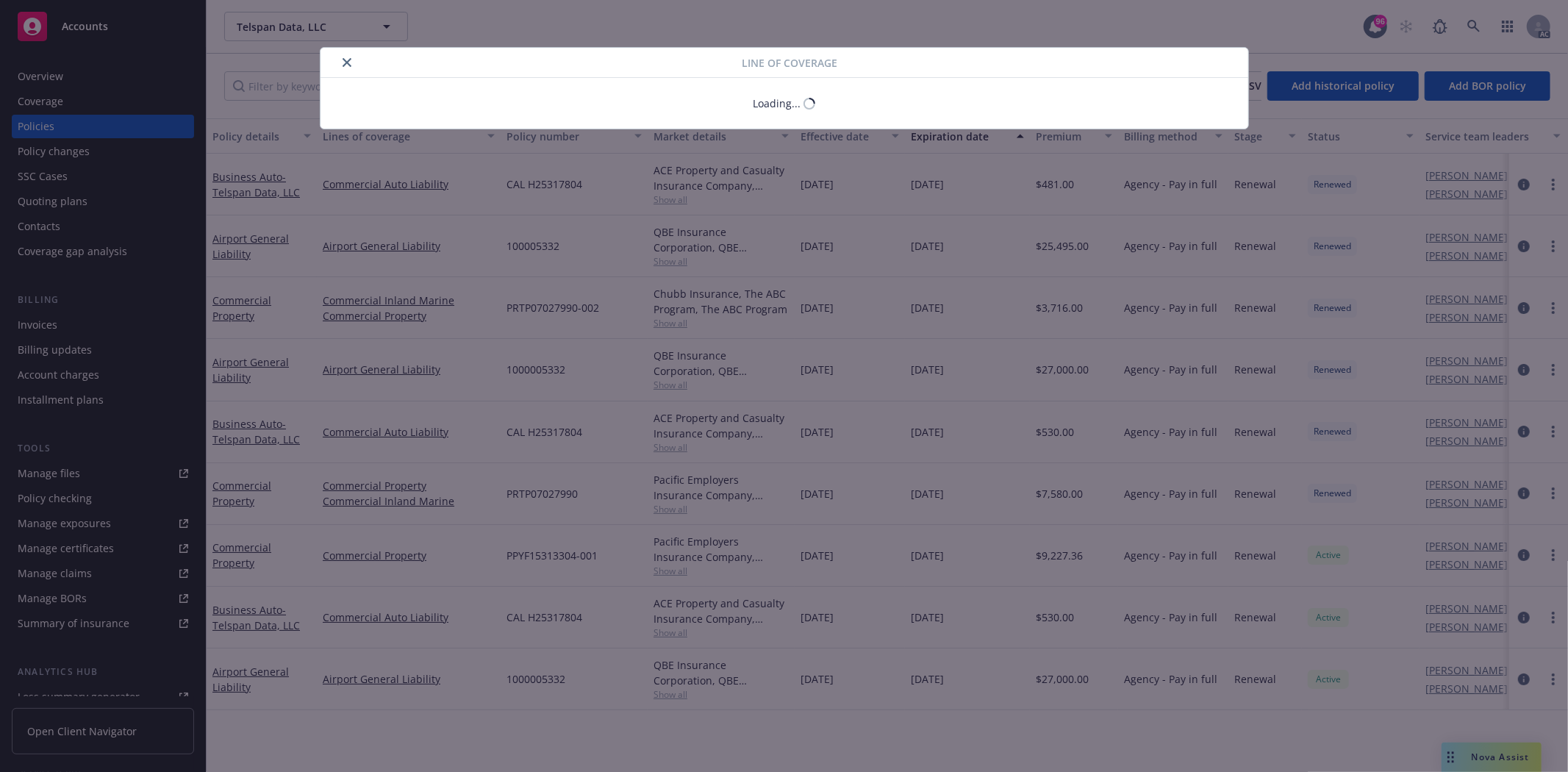
click at [416, 503] on div "Line of coverage Loading..." at bounding box center [784, 386] width 1568 height 772
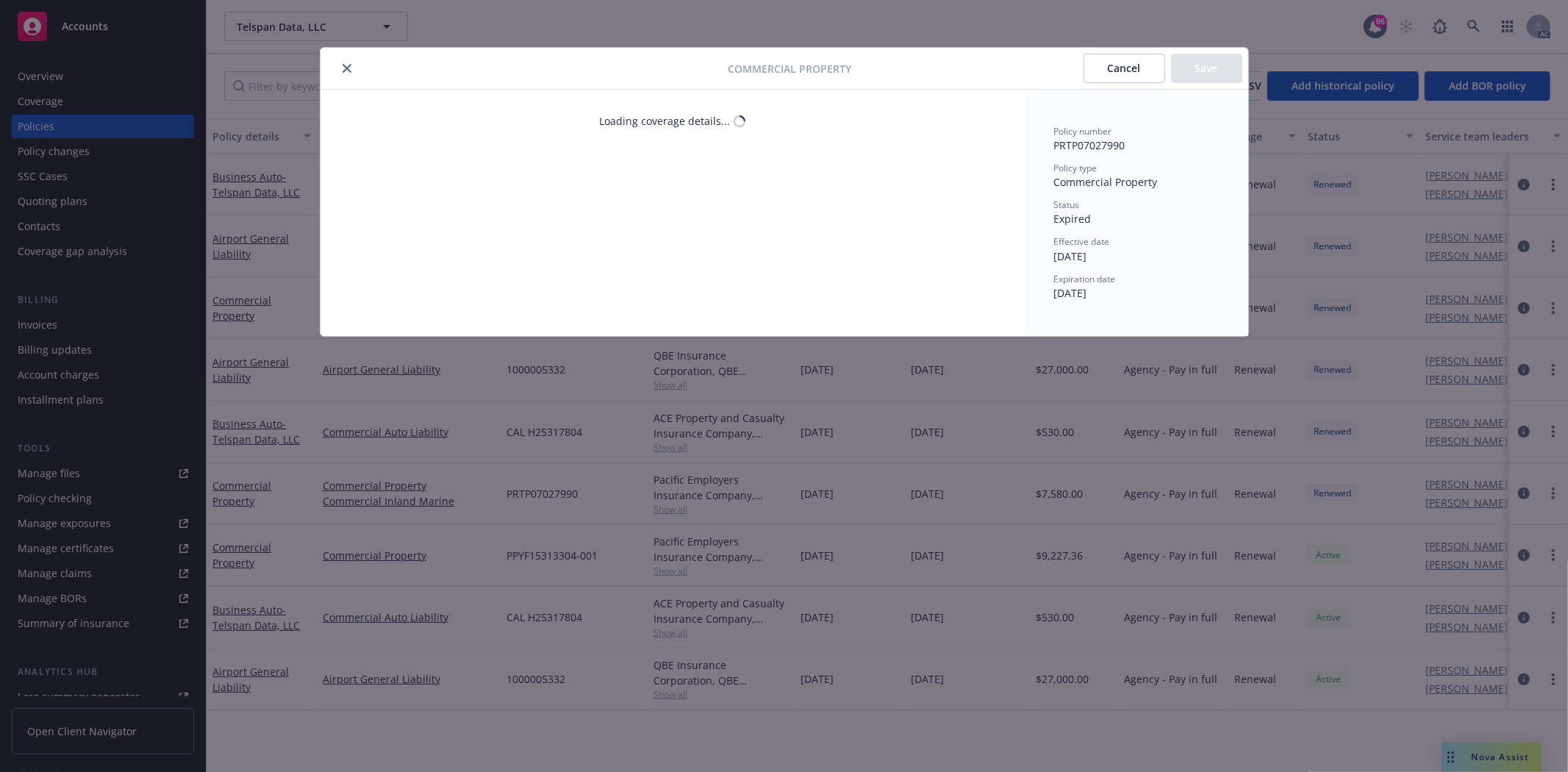
click at [347, 76] on button "close" at bounding box center [347, 68] width 17 height 17
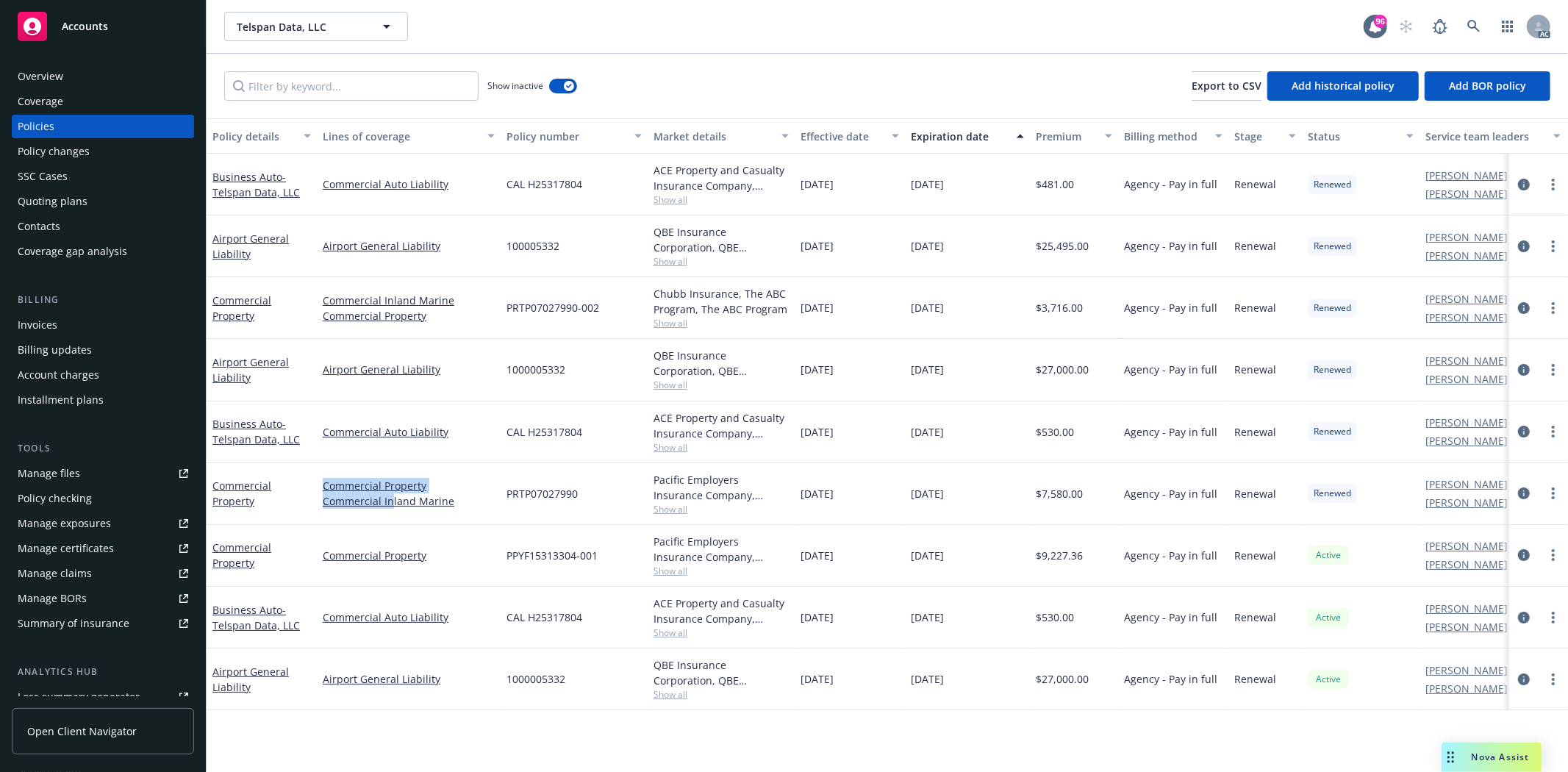
drag, startPoint x: 313, startPoint y: 514, endPoint x: 392, endPoint y: 512, distance: 79.0
click at [392, 512] on div "Commercial Property Commercial Property Commercial Inland Marine PRTP07027990 P…" at bounding box center [916, 494] width 1419 height 62
drag, startPoint x: 480, startPoint y: 511, endPoint x: 322, endPoint y: 508, distance: 158.0
click at [322, 508] on div "Commercial Property Commercial Inland Marine" at bounding box center [409, 494] width 184 height 62
copy link "Commercial Inland Marine"
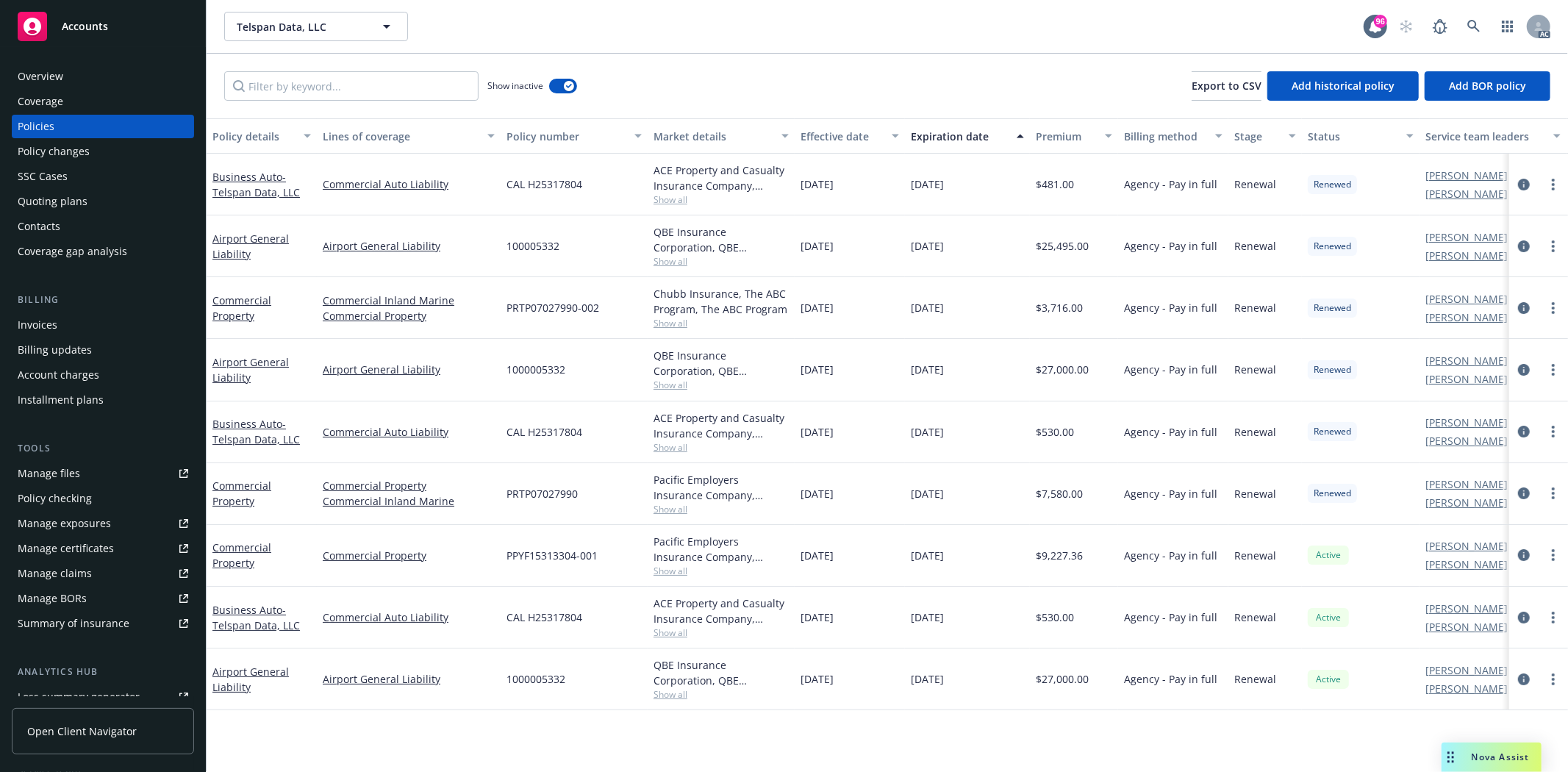
click at [281, 483] on div "Commercial Property" at bounding box center [261, 493] width 98 height 31
drag, startPoint x: 316, startPoint y: 483, endPoint x: 439, endPoint y: 483, distance: 123.0
click at [439, 483] on div "Commercial Property Commercial Property Commercial Inland Marine PRTP07027990 P…" at bounding box center [916, 494] width 1419 height 62
click at [449, 476] on div "Commercial Property Commercial Inland Marine" at bounding box center [409, 494] width 184 height 62
drag, startPoint x: 439, startPoint y: 479, endPoint x: 319, endPoint y: 483, distance: 120.1
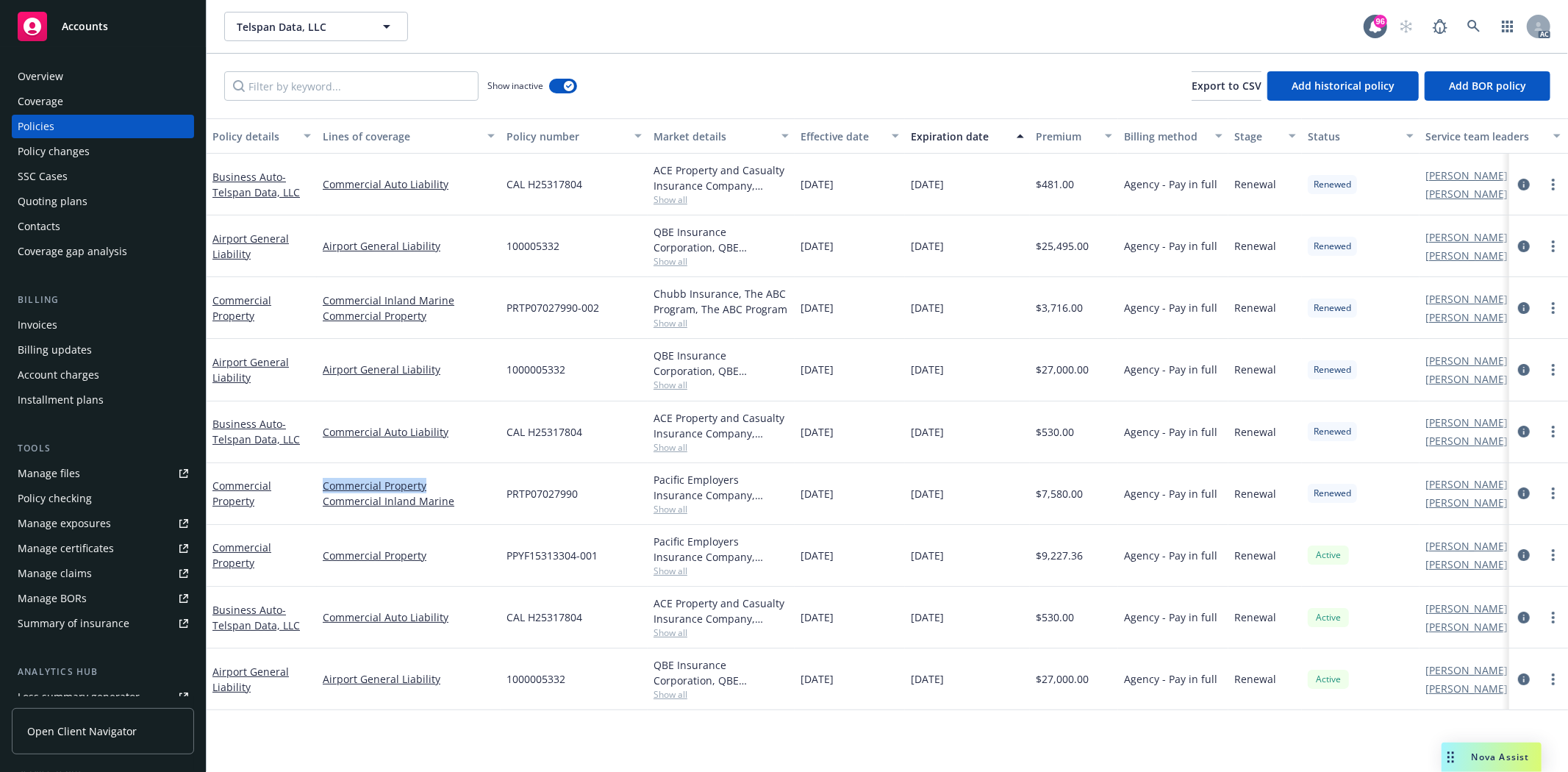
click at [319, 483] on div "Commercial Property Commercial Inland Marine" at bounding box center [409, 494] width 184 height 62
copy link "Commercial Property"
